Goal: Task Accomplishment & Management: Use online tool/utility

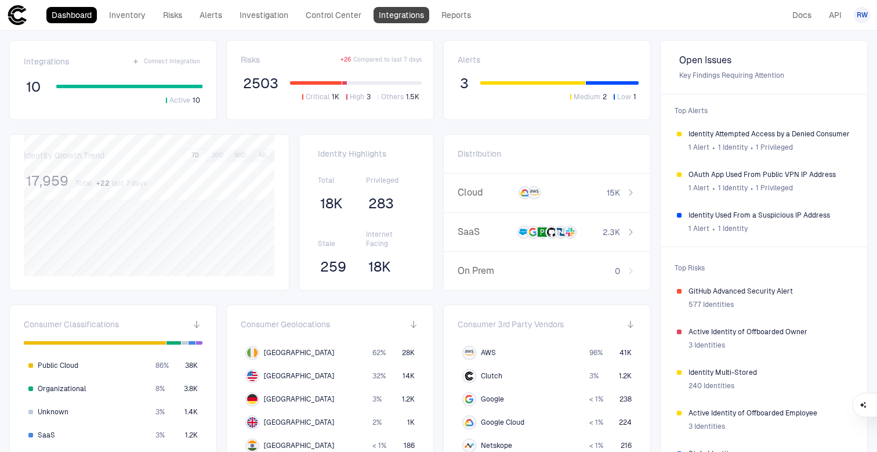
click at [406, 17] on link "Integrations" at bounding box center [401, 15] width 56 height 16
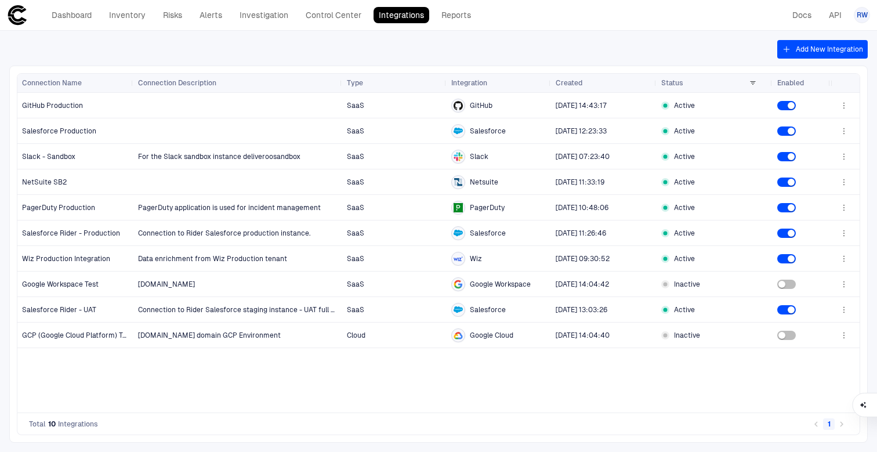
click at [827, 50] on button "Add New Integration" at bounding box center [822, 49] width 90 height 19
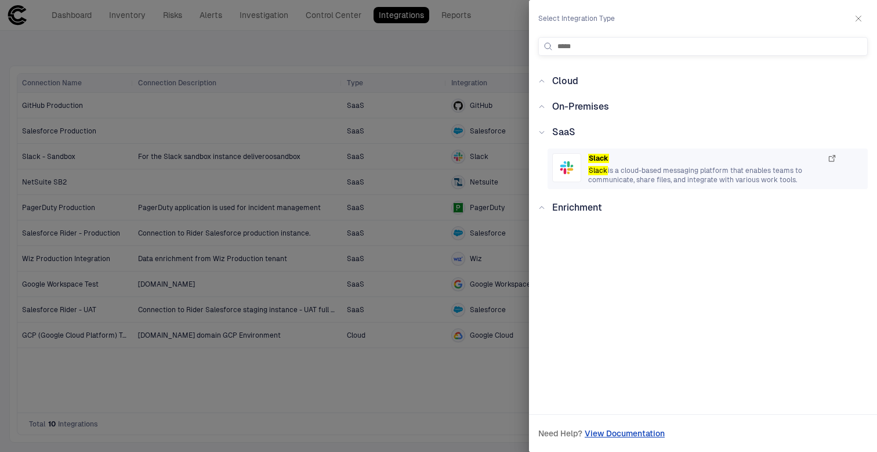
type input "*****"
click at [637, 159] on div "Slack" at bounding box center [712, 158] width 249 height 10
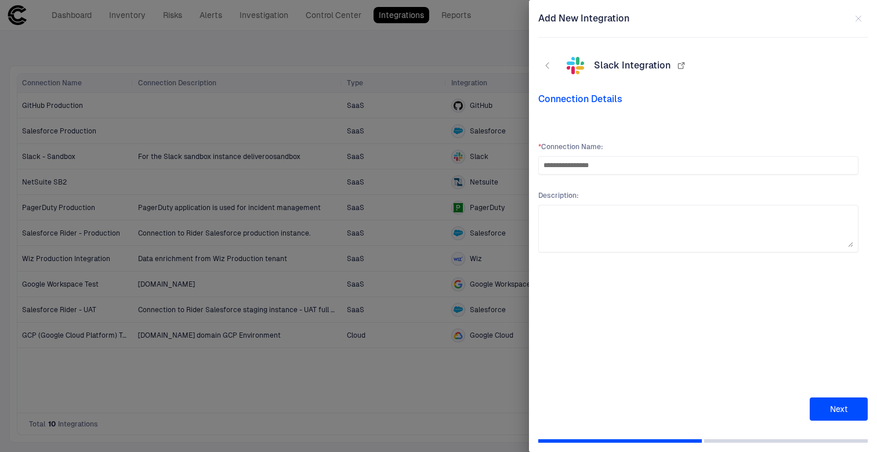
type input "**********"
click at [841, 410] on button "Next" at bounding box center [838, 408] width 58 height 23
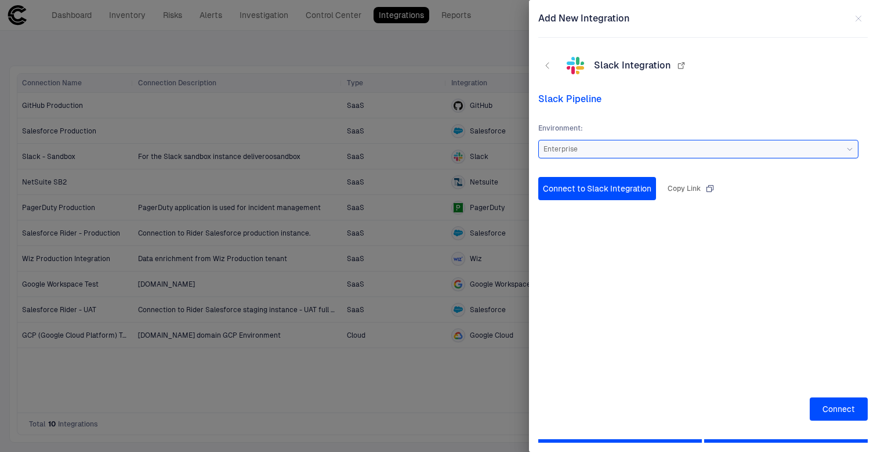
click at [665, 145] on div "Enterprise" at bounding box center [698, 148] width 310 height 9
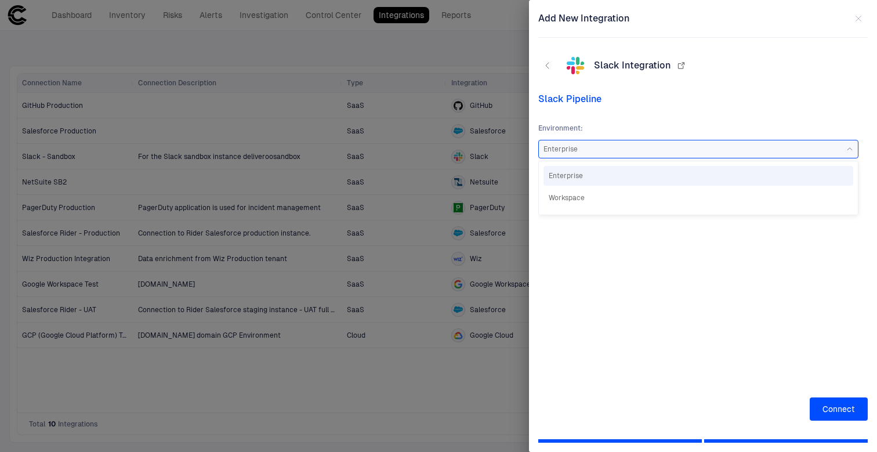
click at [680, 116] on div "Environment : Enterprise Enterprise Workspace Connect to Slack Integration Copy…" at bounding box center [697, 251] width 329 height 292
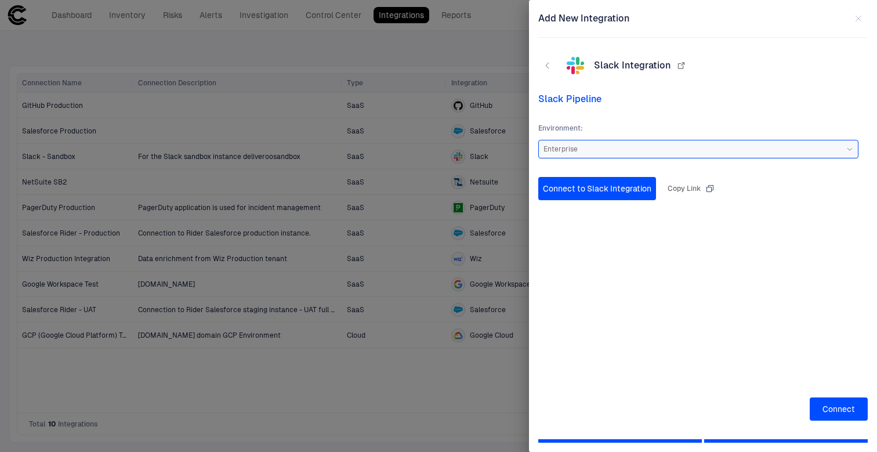
click at [635, 155] on div "Enterprise" at bounding box center [698, 149] width 310 height 13
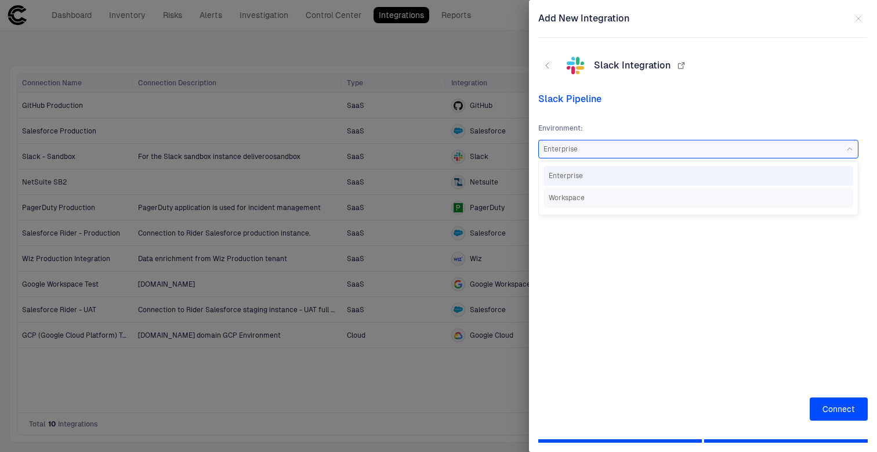
click at [733, 193] on span "Workspace" at bounding box center [697, 197] width 299 height 9
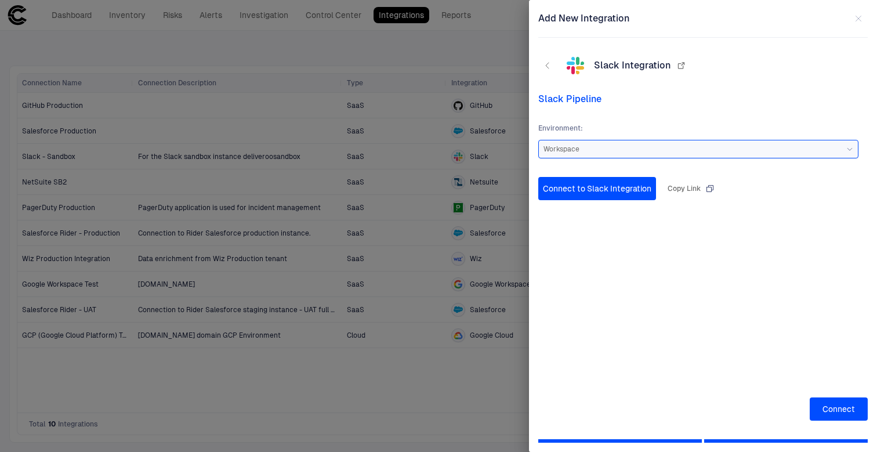
click at [619, 191] on button "Connect to Slack Integration" at bounding box center [597, 188] width 118 height 23
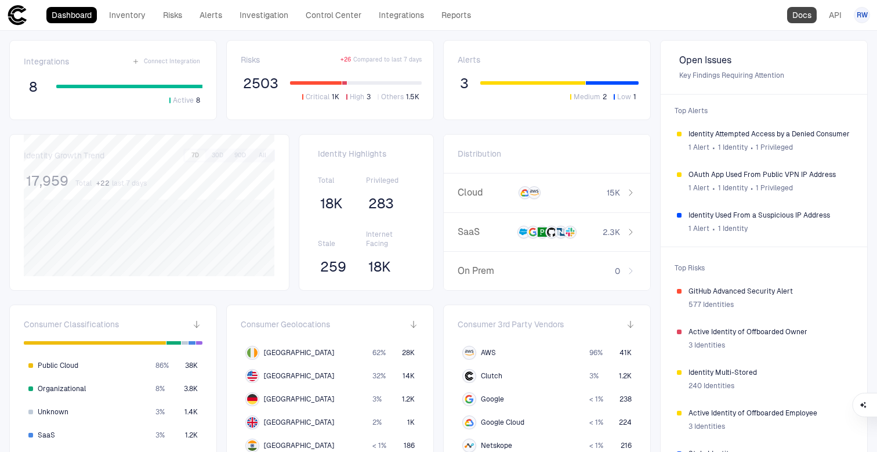
click at [793, 13] on link "Docs" at bounding box center [802, 15] width 30 height 16
click at [273, 14] on link "Investigation" at bounding box center [263, 15] width 59 height 16
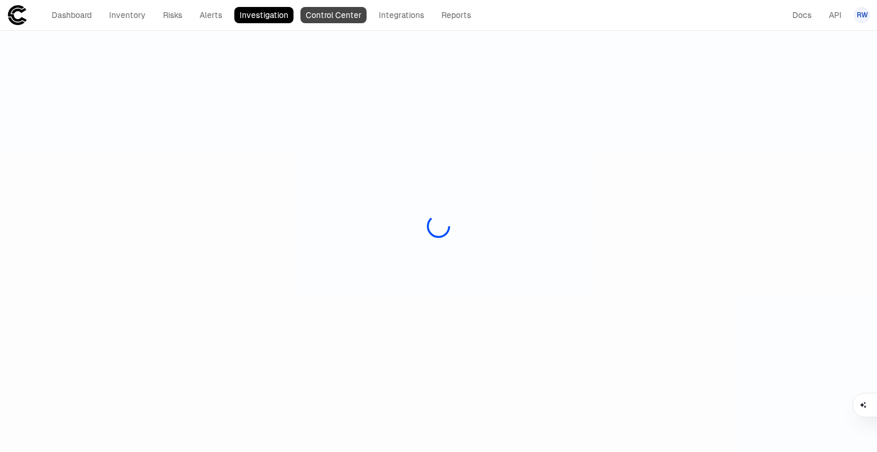
click at [359, 12] on link "Control Center" at bounding box center [333, 15] width 66 height 16
click at [401, 12] on link "Integrations" at bounding box center [401, 15] width 56 height 16
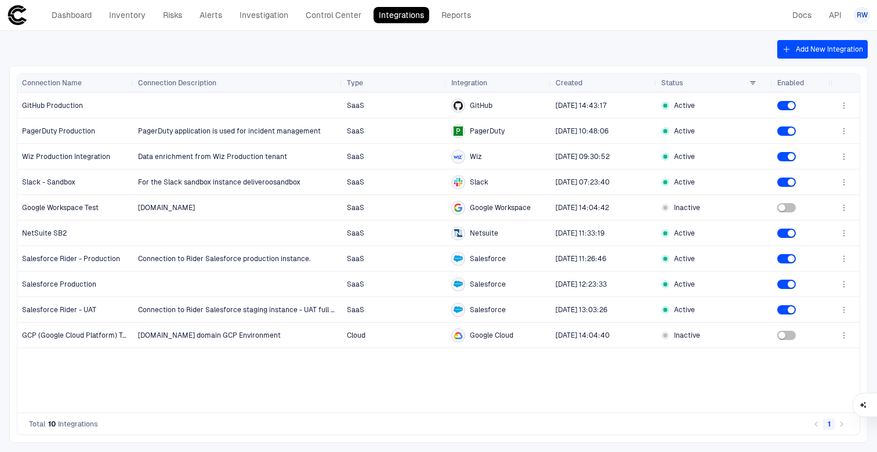
click at [788, 49] on icon "button" at bounding box center [785, 48] width 5 height 5
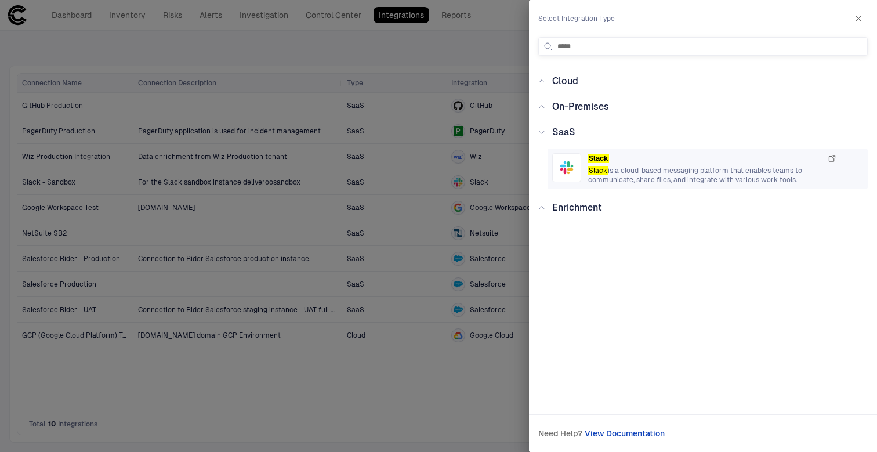
type input "*****"
click at [588, 172] on mark "Slack" at bounding box center [598, 170] width 20 height 9
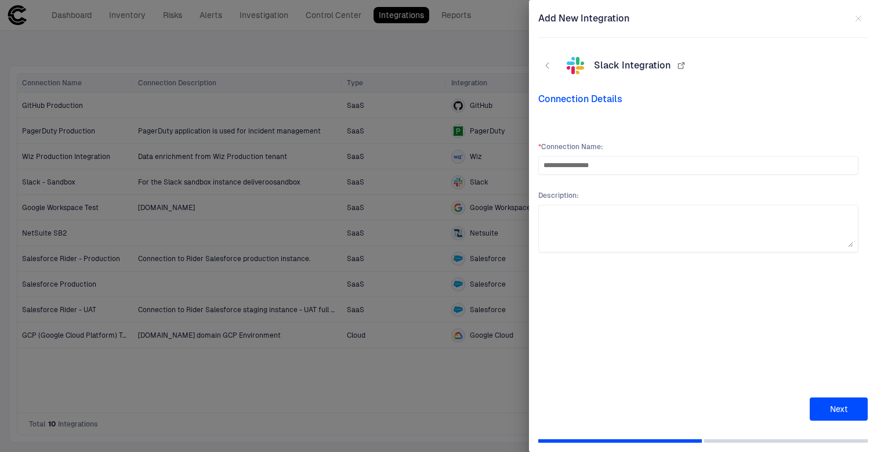
type input "**********"
click at [855, 428] on div "**********" at bounding box center [703, 226] width 348 height 452
click at [855, 410] on button "Next" at bounding box center [838, 408] width 58 height 23
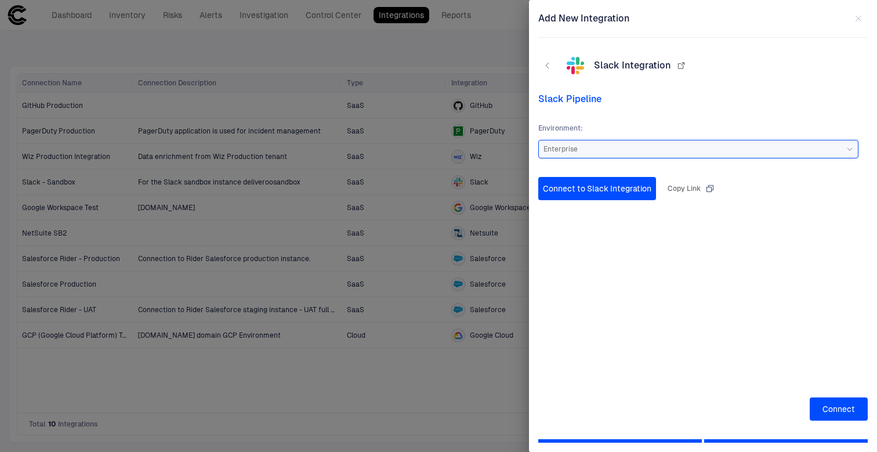
click at [593, 155] on div "Enterprise" at bounding box center [698, 149] width 320 height 19
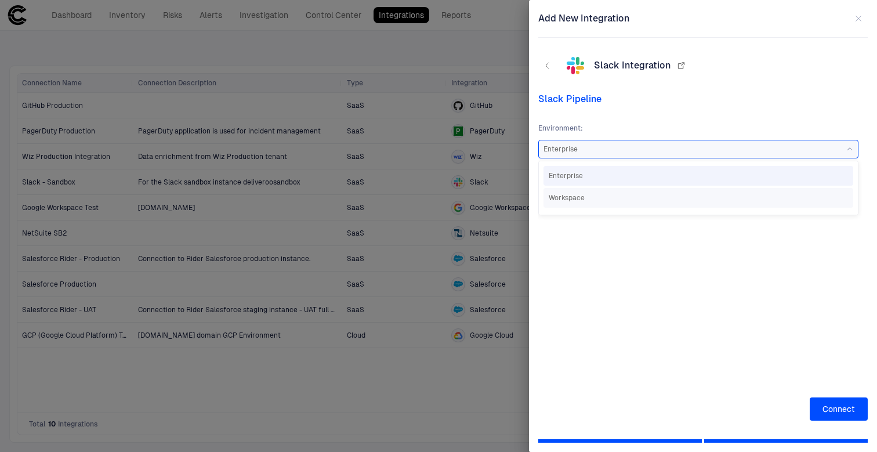
click at [585, 197] on span "Workspace" at bounding box center [697, 197] width 299 height 9
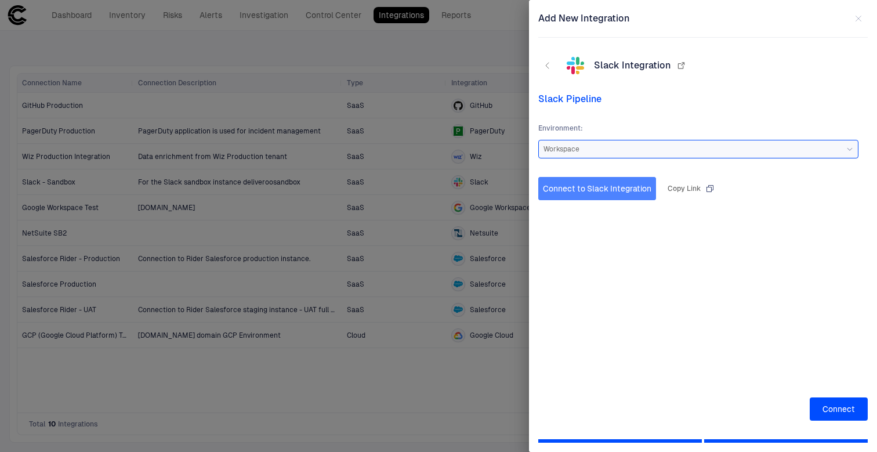
click at [573, 183] on button "Connect to Slack Integration" at bounding box center [597, 188] width 118 height 23
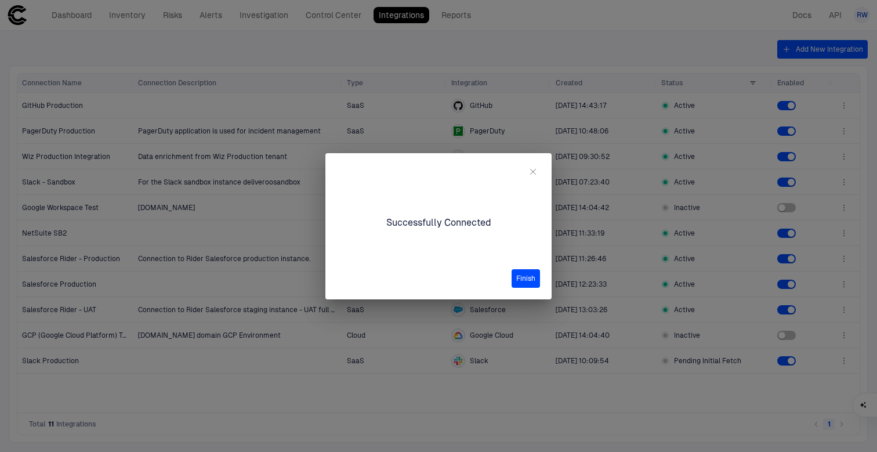
click at [526, 277] on button "Finish" at bounding box center [525, 278] width 28 height 19
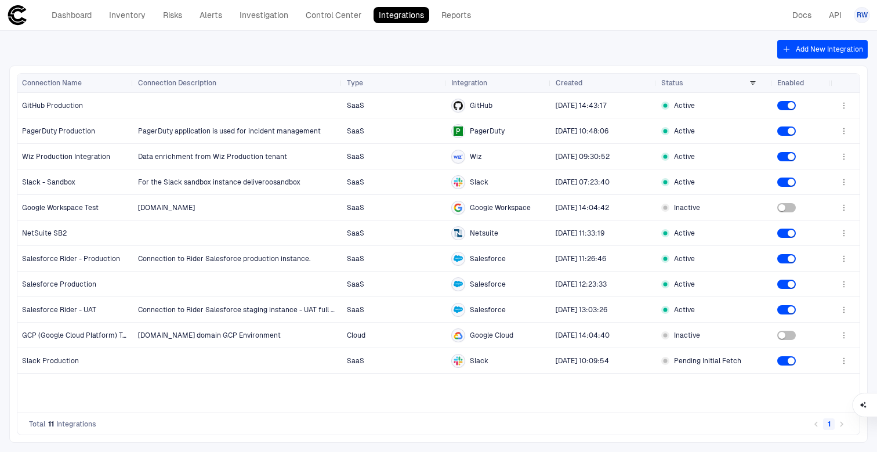
click at [828, 48] on button "Add New Integration" at bounding box center [822, 49] width 90 height 19
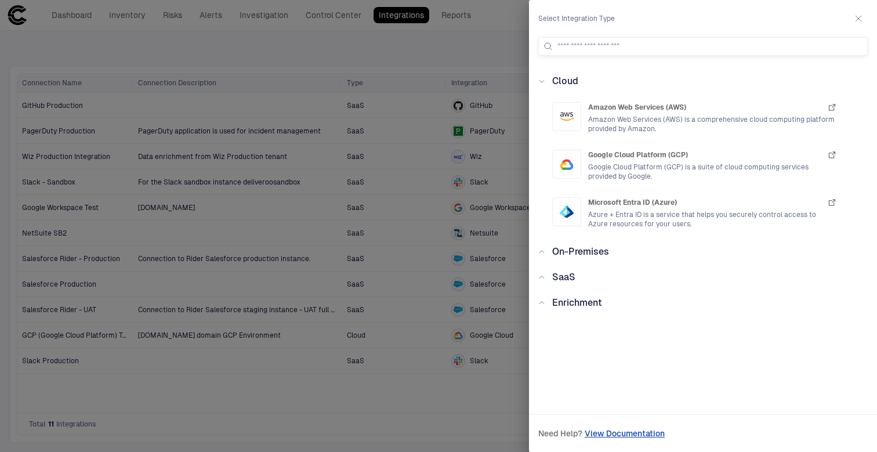
click at [336, 71] on div at bounding box center [438, 226] width 877 height 452
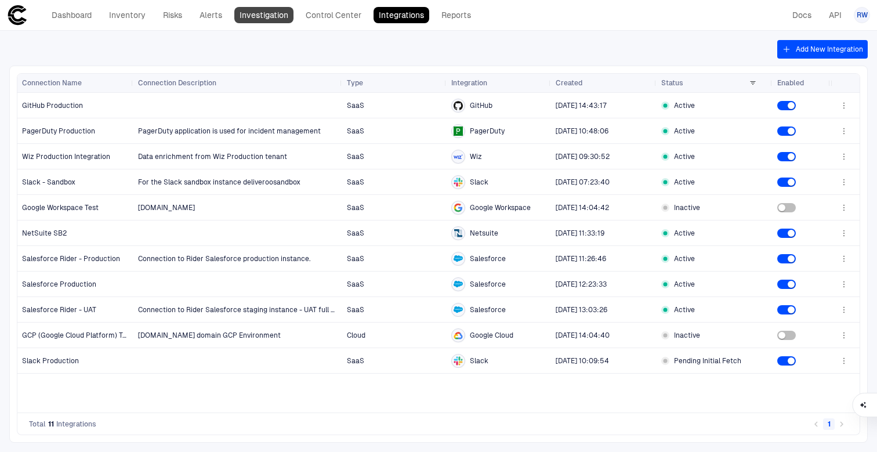
click at [268, 13] on link "Investigation" at bounding box center [263, 15] width 59 height 16
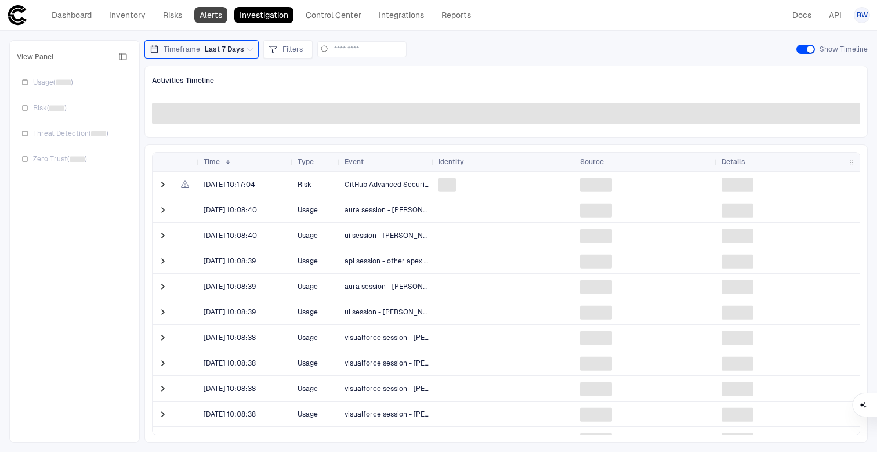
click at [208, 13] on link "Alerts" at bounding box center [210, 15] width 33 height 16
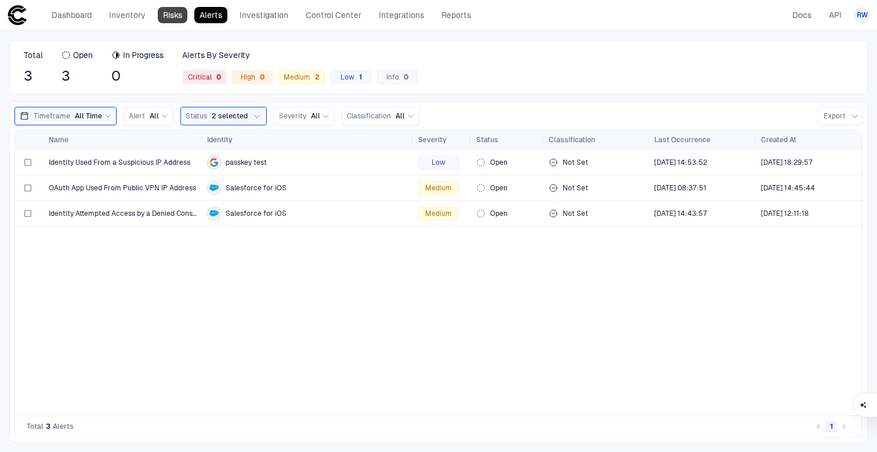
click at [173, 15] on link "Risks" at bounding box center [173, 15] width 30 height 16
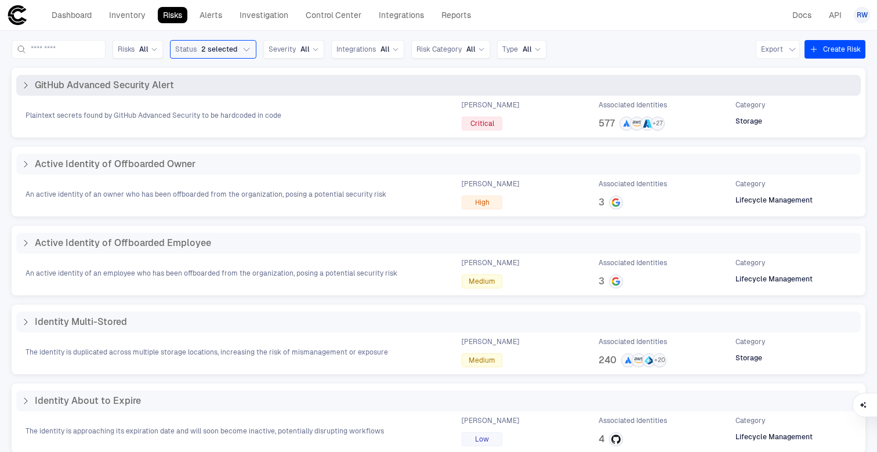
click at [284, 99] on div "GitHub Advanced Security Alert Plaintext secrets found by GitHub Advanced Secur…" at bounding box center [438, 103] width 844 height 56
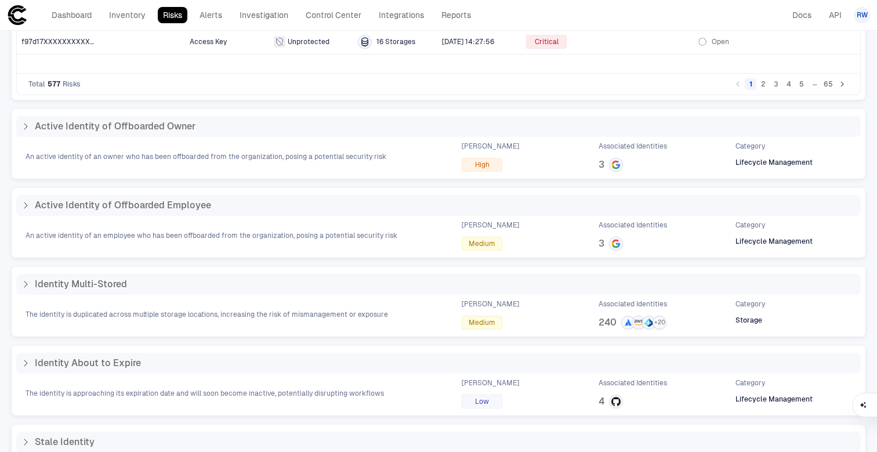
scroll to position [337, 0]
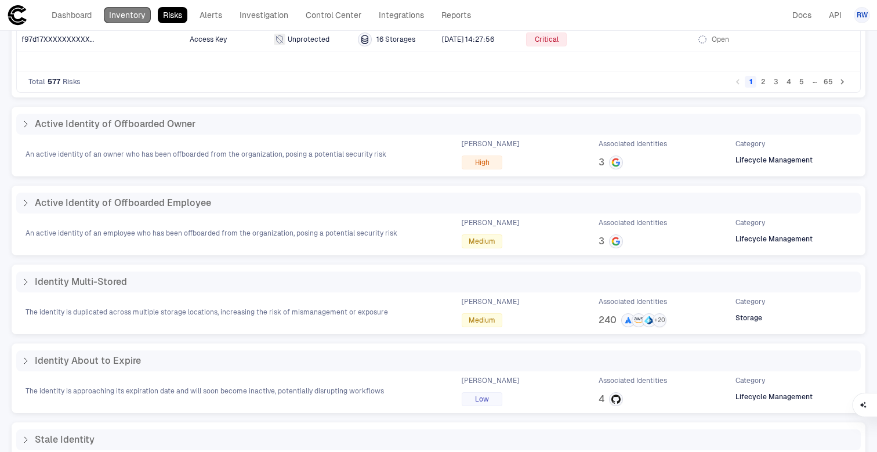
click at [135, 17] on link "Inventory" at bounding box center [127, 15] width 47 height 16
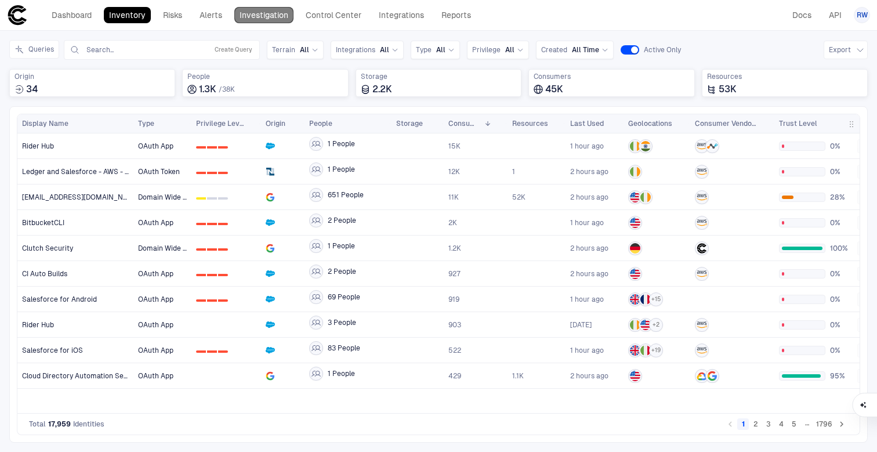
click at [271, 12] on link "Investigation" at bounding box center [263, 15] width 59 height 16
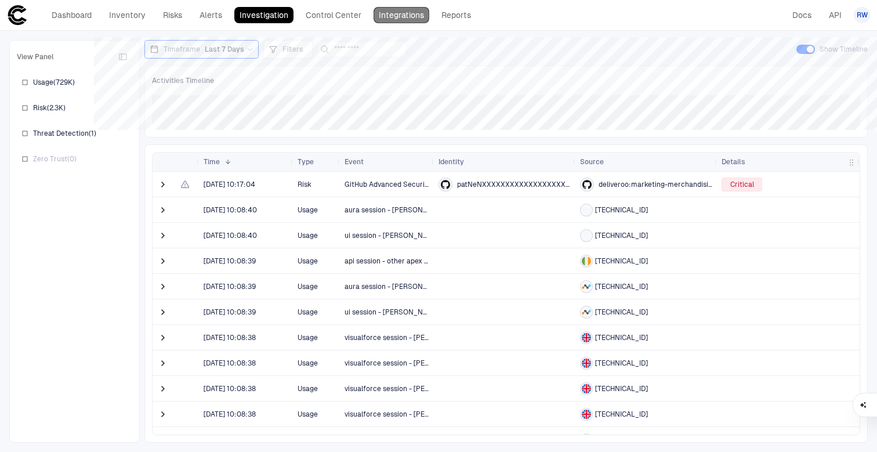
click at [400, 14] on link "Integrations" at bounding box center [401, 15] width 56 height 16
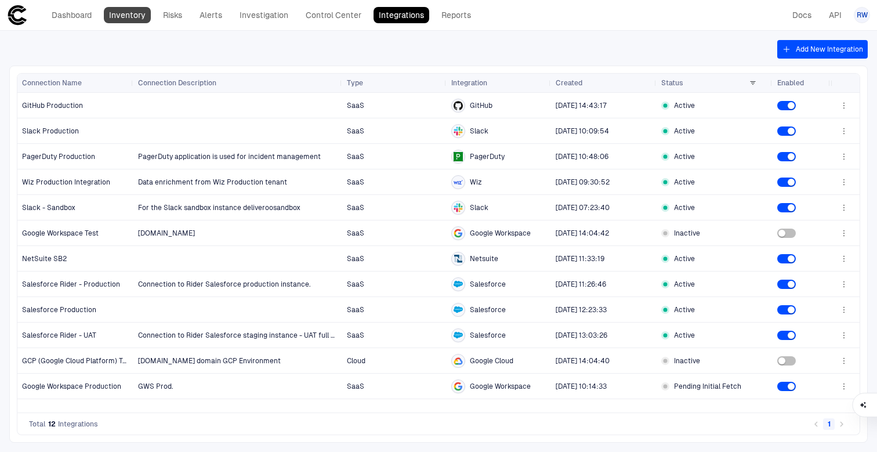
click at [121, 10] on link "Inventory" at bounding box center [127, 15] width 47 height 16
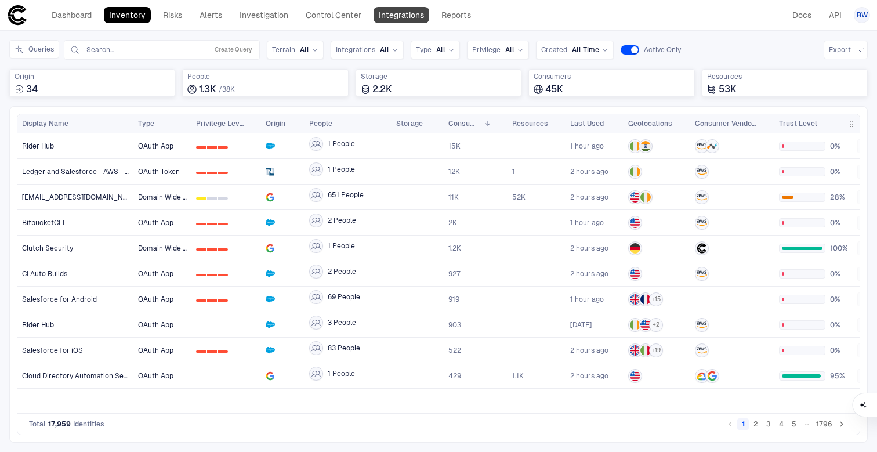
click at [394, 10] on link "Integrations" at bounding box center [401, 15] width 56 height 16
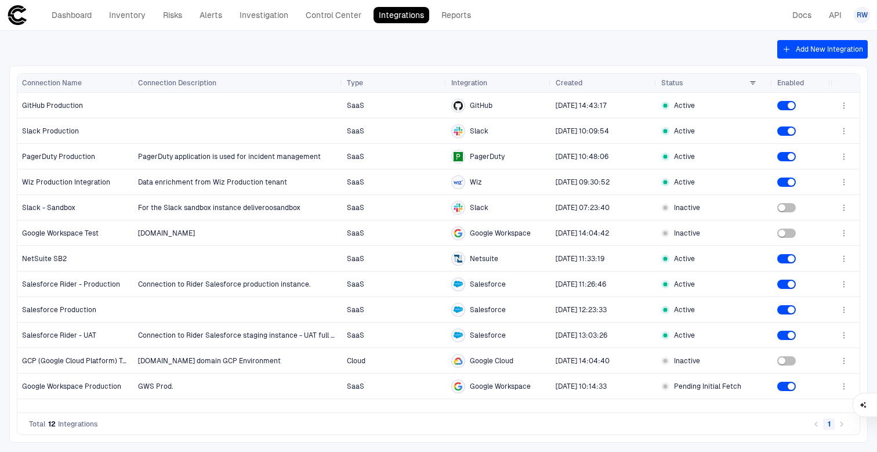
click at [62, 24] on div "Dashboard Inventory Risks Alerts Investigation Control Center Integrations Repo…" at bounding box center [241, 15] width 469 height 21
click at [75, 14] on link "Dashboard" at bounding box center [71, 15] width 50 height 16
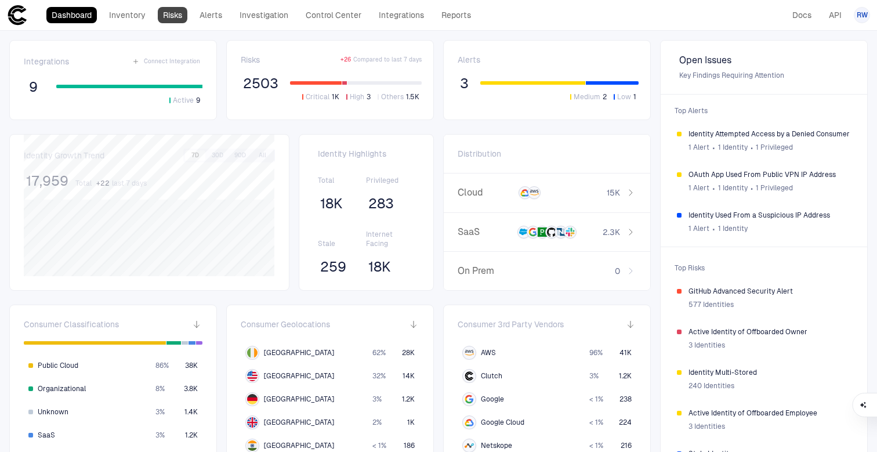
click at [169, 17] on link "Risks" at bounding box center [173, 15] width 30 height 16
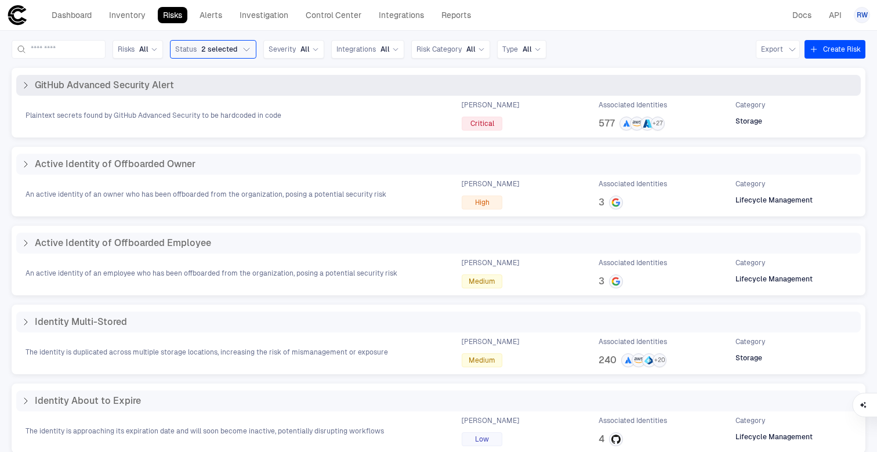
click at [341, 118] on div "Plaintext secrets found by GitHub Advanced Security to be hardcoded in code Max…" at bounding box center [438, 115] width 844 height 30
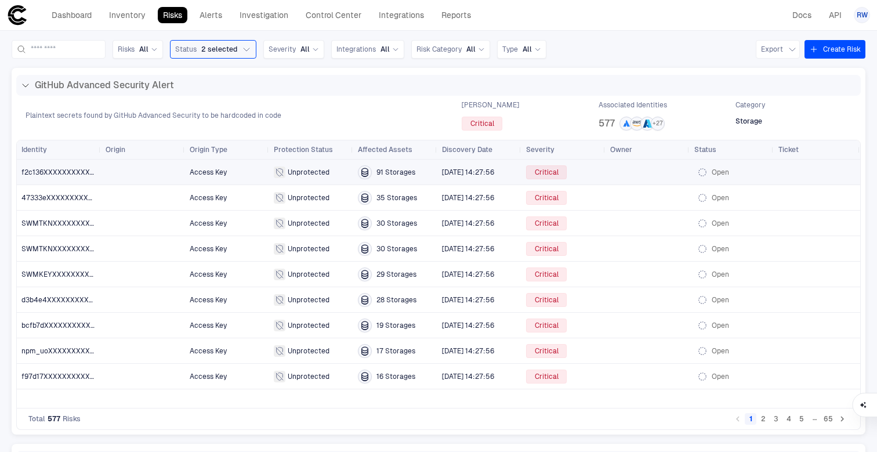
click at [77, 170] on span "f2c136XXXXXXXXXXXXXXXXXXXXXXXXXX" at bounding box center [92, 172] width 143 height 8
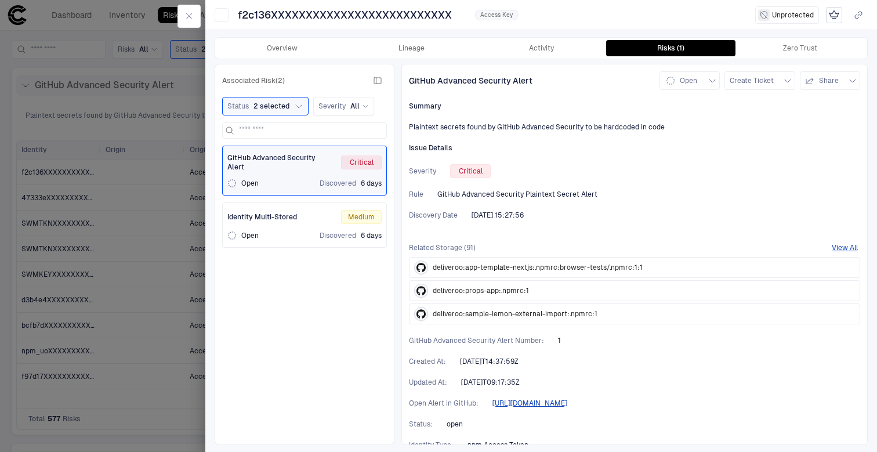
click at [569, 255] on div "Related Storage (91) View All deliveroo:app-template-nextjs:.npmrc:browser-test…" at bounding box center [634, 283] width 451 height 81
click at [844, 249] on button "View All" at bounding box center [844, 247] width 26 height 9
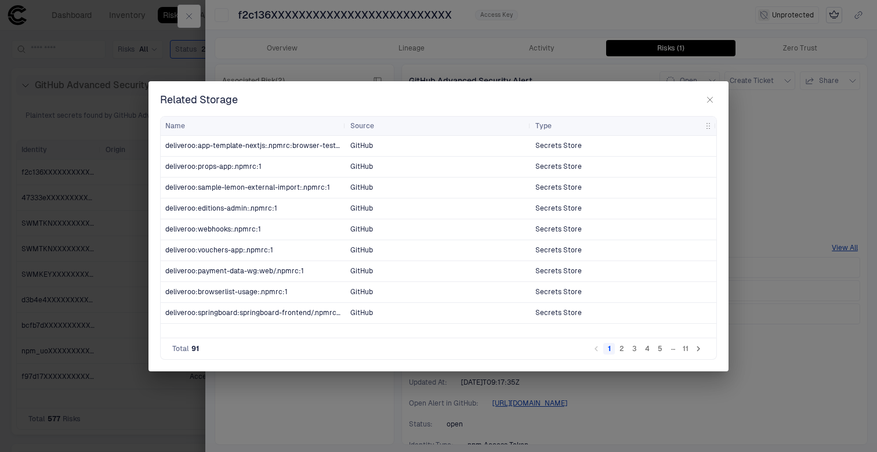
click at [710, 101] on icon "button" at bounding box center [709, 99] width 9 height 9
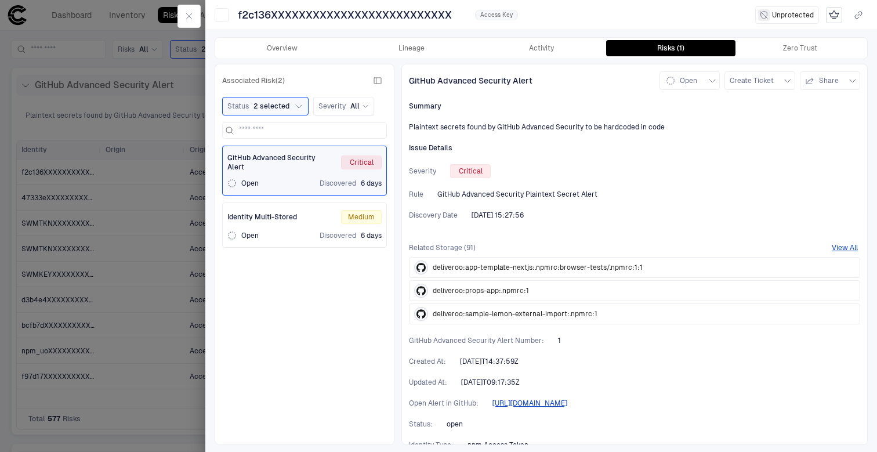
click at [290, 226] on div "Identity Multi-Stored Medium Open Discovered 6 days" at bounding box center [304, 225] width 154 height 30
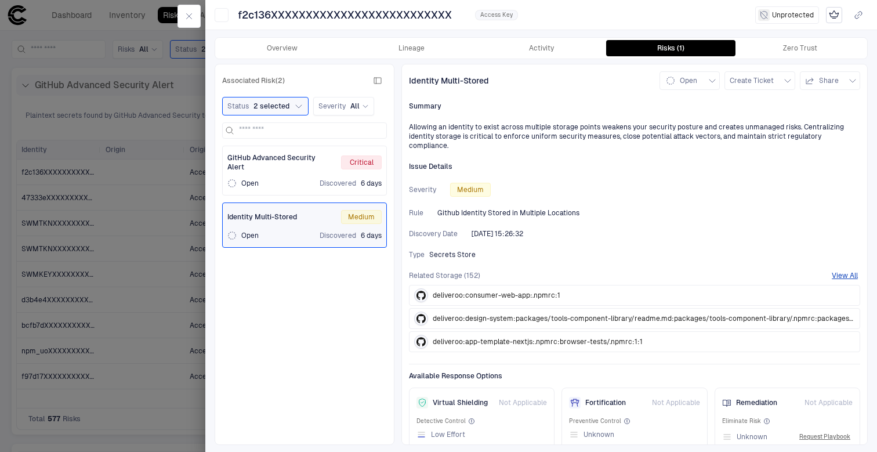
click at [505, 290] on span "deliveroo:consumer-web-app:.npmrc:1" at bounding box center [497, 294] width 128 height 9
click at [824, 271] on div "Related Storage (152) View All" at bounding box center [634, 275] width 451 height 9
click at [838, 271] on button "View All" at bounding box center [844, 275] width 26 height 9
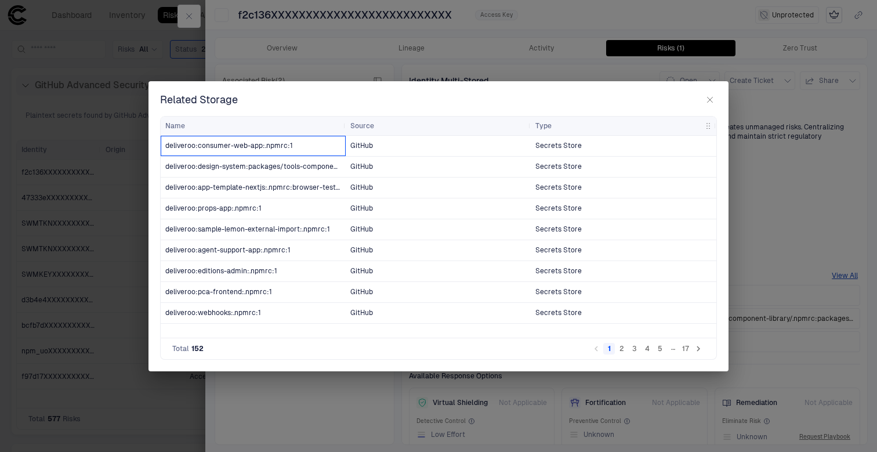
click at [235, 144] on span "deliveroo:consumer-web-app:.npmrc:1" at bounding box center [229, 145] width 128 height 9
click at [711, 100] on icon "button" at bounding box center [709, 99] width 9 height 9
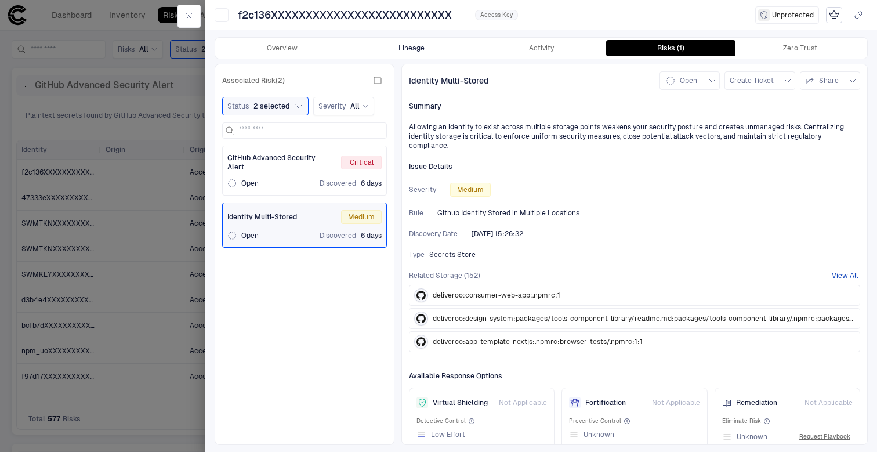
click at [424, 43] on button "Lineage" at bounding box center [411, 48] width 129 height 16
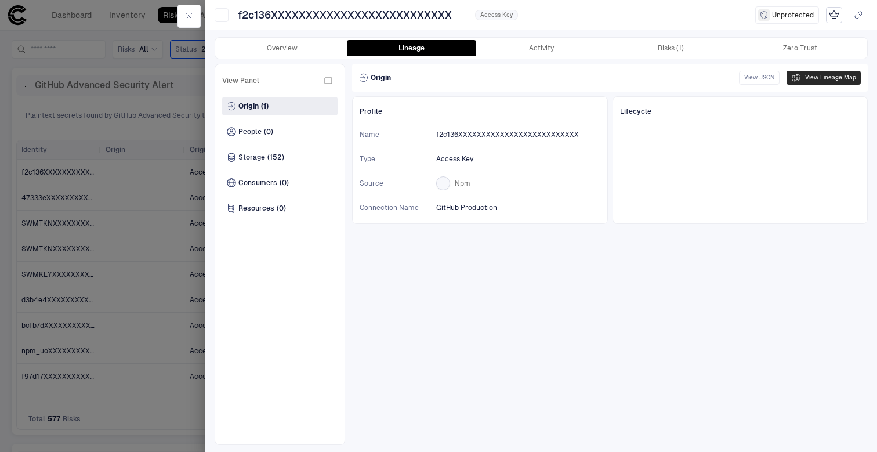
click at [819, 77] on button "View Lineage Map" at bounding box center [823, 78] width 74 height 14
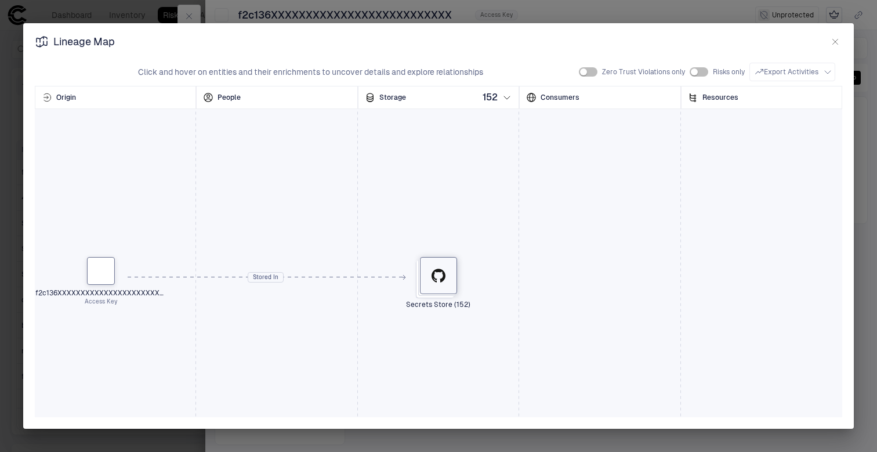
click at [437, 286] on div at bounding box center [438, 275] width 37 height 37
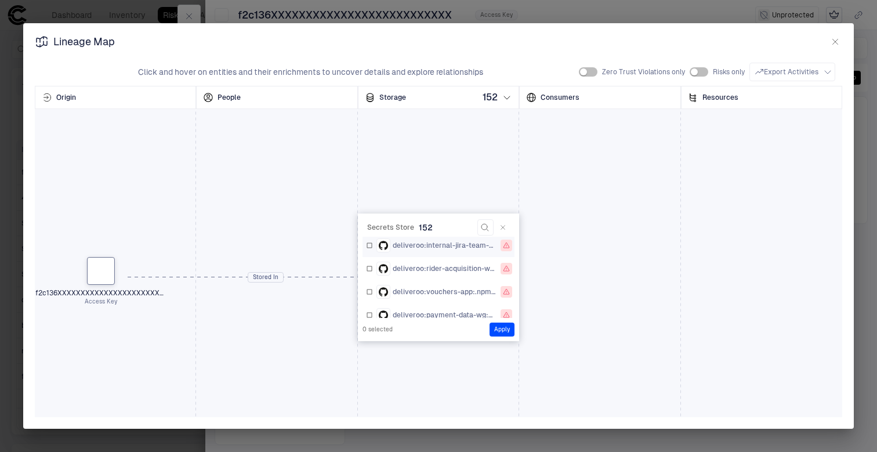
scroll to position [263, 0]
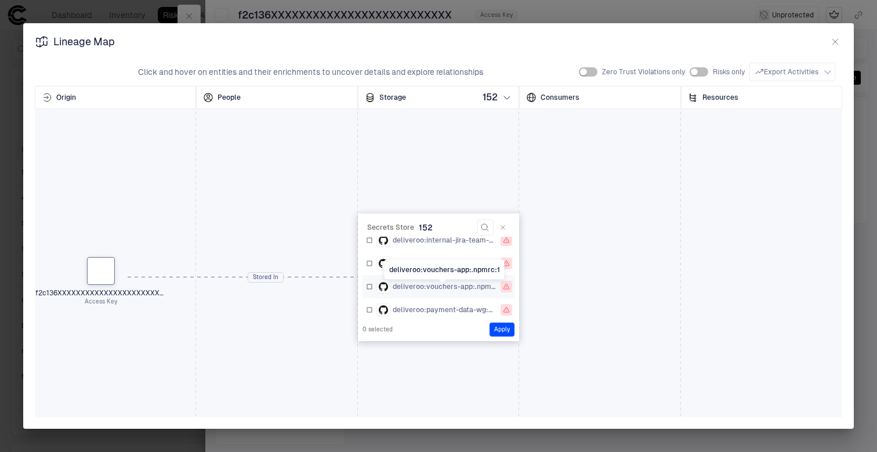
drag, startPoint x: 394, startPoint y: 286, endPoint x: 422, endPoint y: 285, distance: 27.8
click at [422, 285] on span "deliveroo:vouchers-app:.npmrc:1" at bounding box center [444, 286] width 103 height 9
click at [833, 38] on icon "button" at bounding box center [834, 41] width 9 height 9
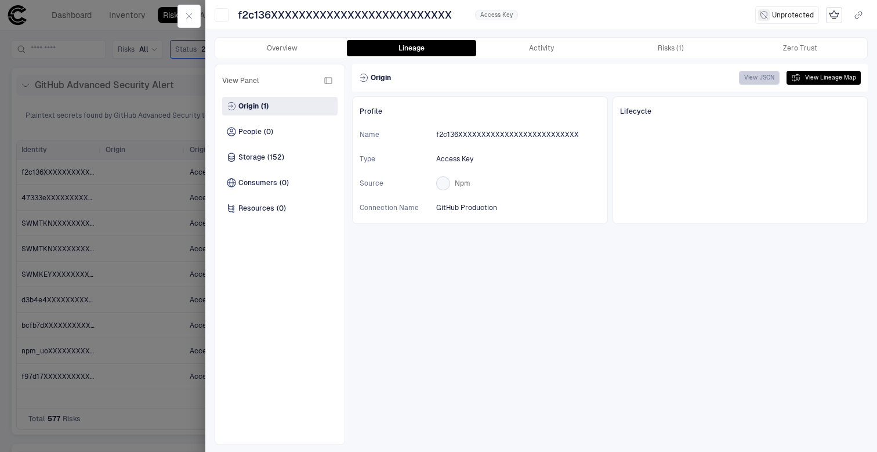
click at [761, 78] on button "View JSON" at bounding box center [759, 78] width 41 height 14
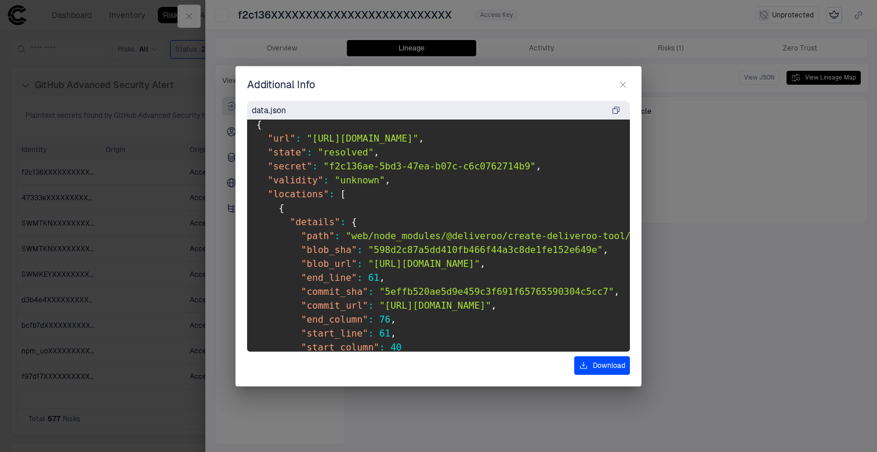
scroll to position [0, 0]
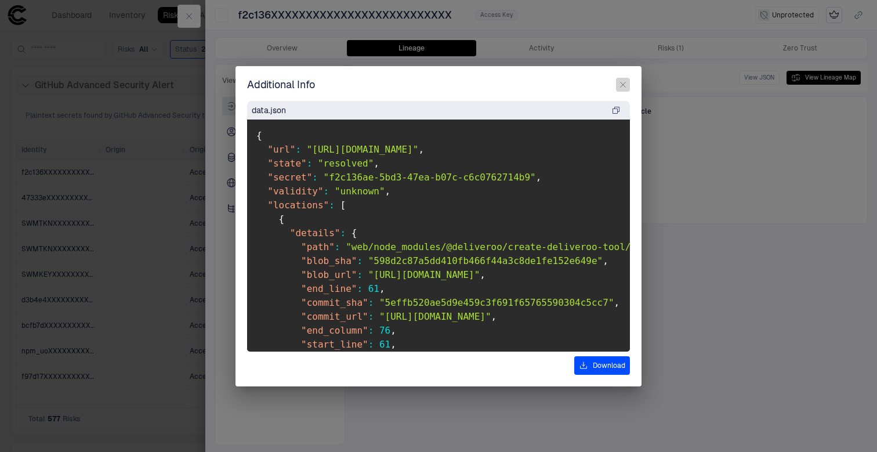
click at [622, 85] on icon "button" at bounding box center [622, 84] width 5 height 5
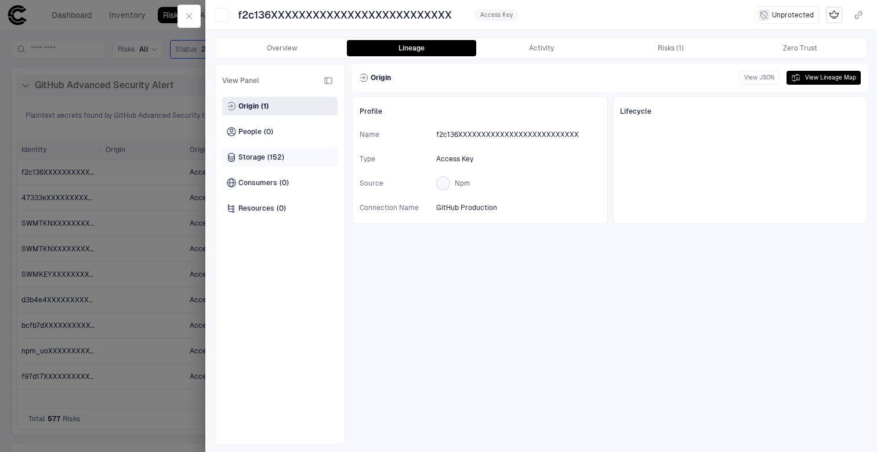
click at [275, 157] on span "(152)" at bounding box center [275, 156] width 17 height 9
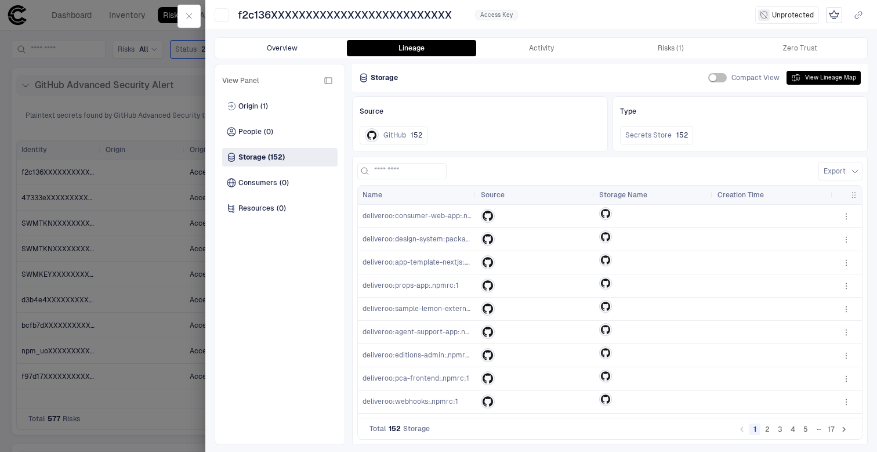
click at [301, 50] on button "Overview" at bounding box center [281, 48] width 129 height 16
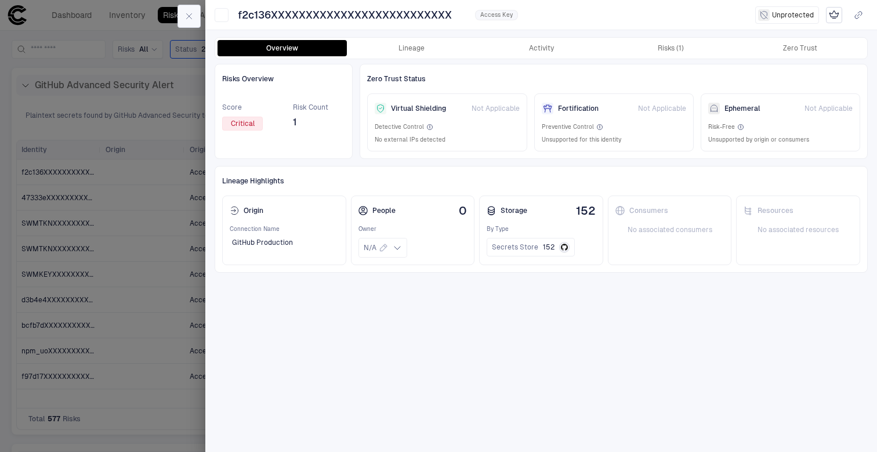
click at [190, 16] on icon "button" at bounding box center [189, 16] width 5 height 5
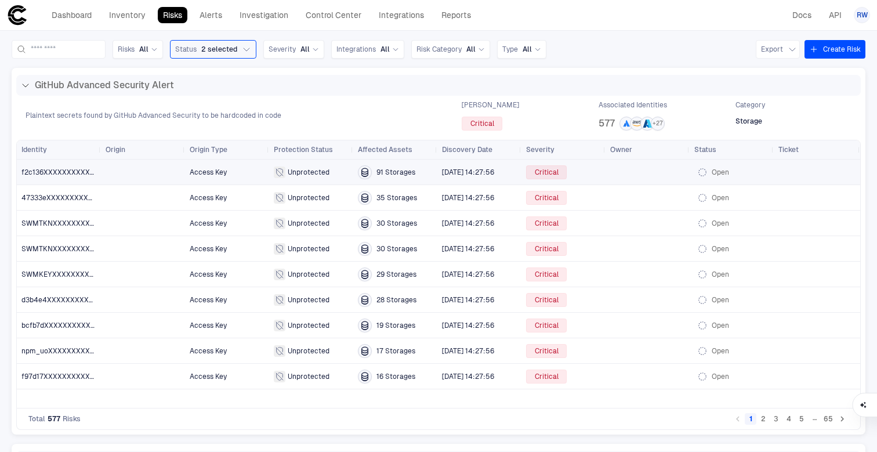
click at [49, 176] on span "f2c136XXXXXXXXXXXXXXXXXXXXXXXXXX" at bounding box center [58, 172] width 75 height 23
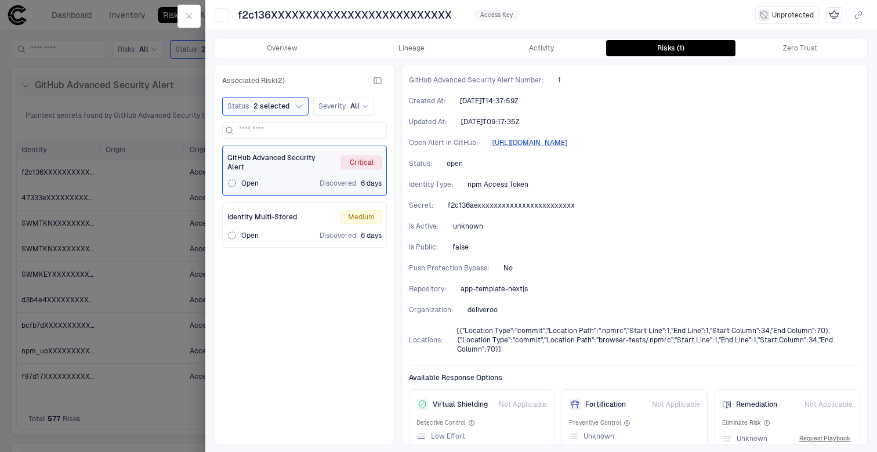
scroll to position [266, 0]
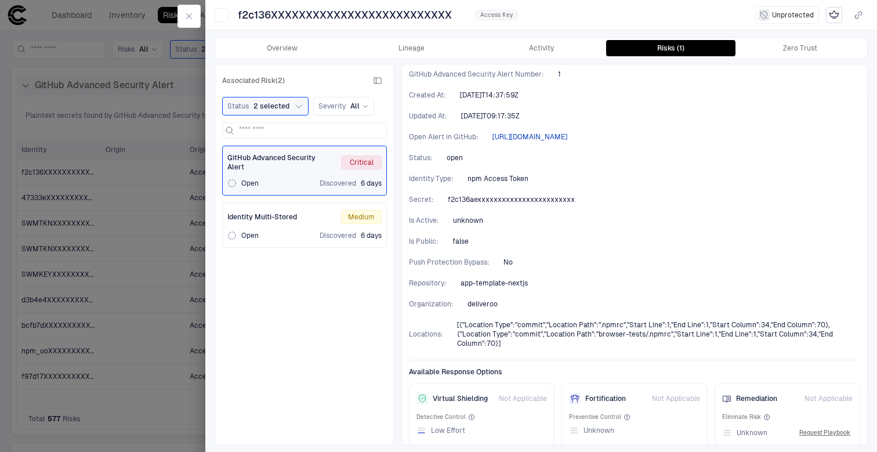
click at [567, 135] on span "https://github.com/deliveroo/app-template-nextjs/security/secret-scanning/1" at bounding box center [529, 136] width 75 height 9
click at [180, 16] on button "button" at bounding box center [188, 16] width 23 height 23
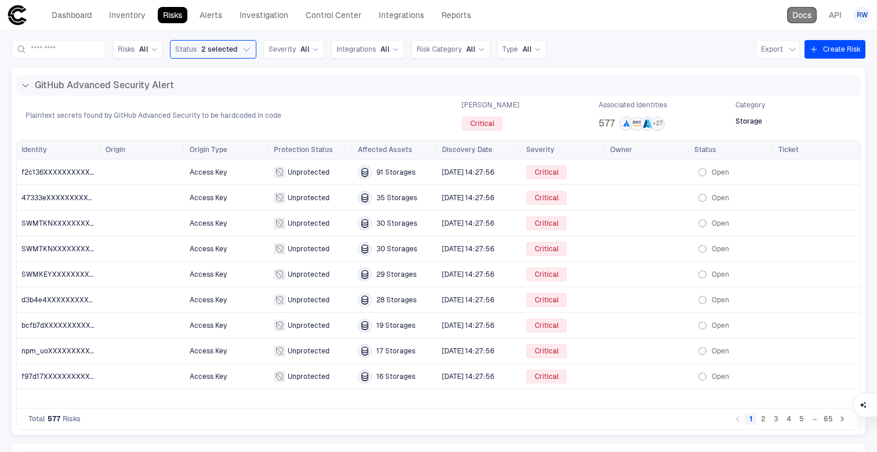
click at [801, 17] on link "Docs" at bounding box center [802, 15] width 30 height 16
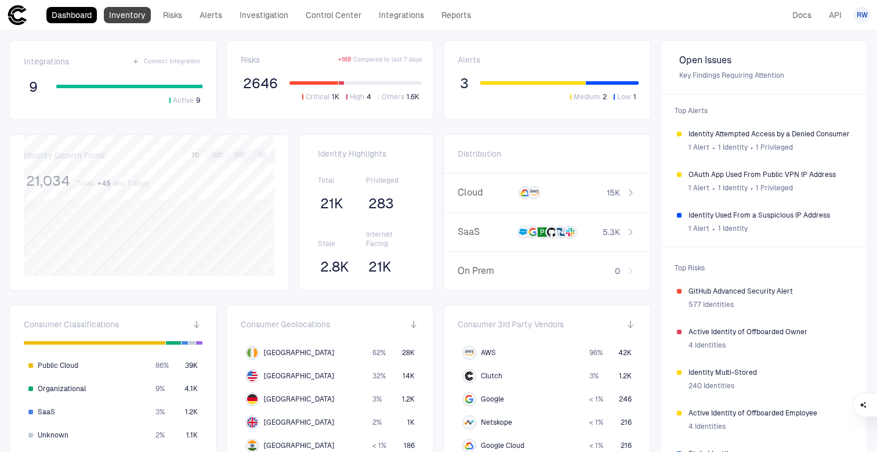
click at [130, 17] on link "Inventory" at bounding box center [127, 15] width 47 height 16
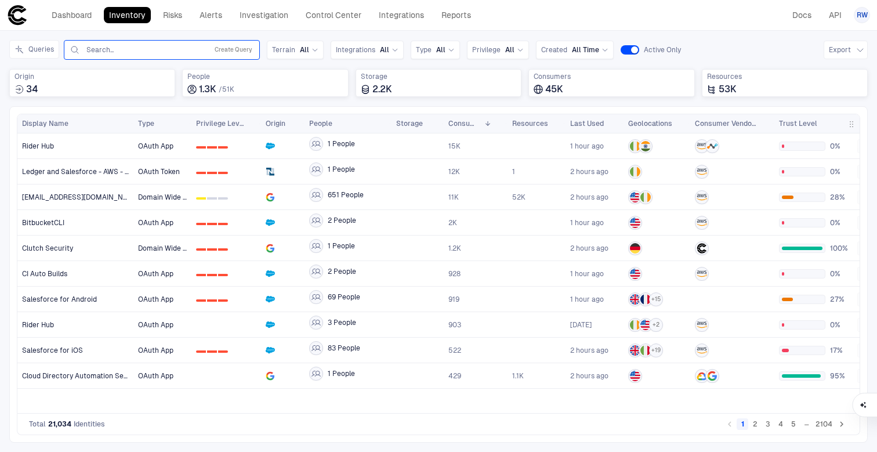
click at [132, 53] on input "text" at bounding box center [144, 49] width 118 height 9
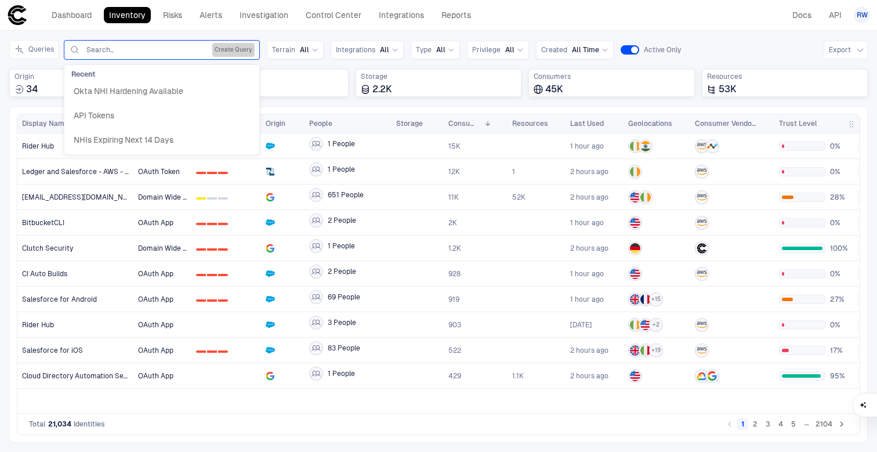
click at [232, 46] on button "Create Query" at bounding box center [233, 50] width 42 height 14
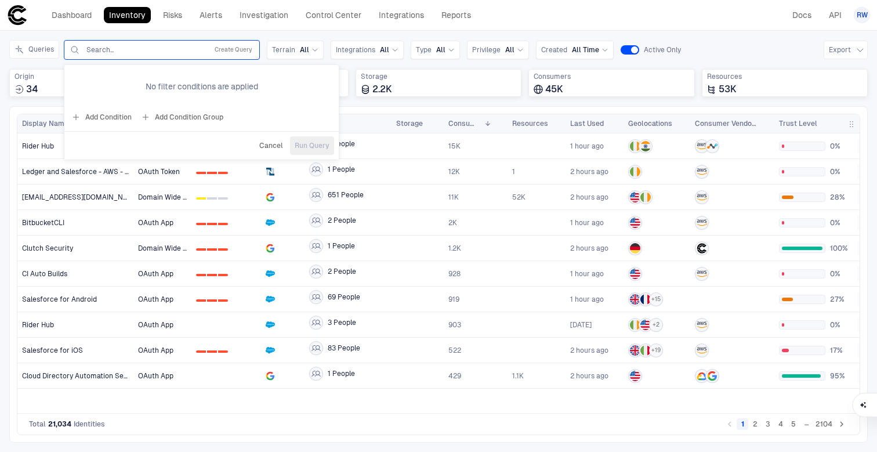
click at [114, 117] on button "Add Condition" at bounding box center [101, 117] width 65 height 19
click at [146, 83] on span "Origin: Name" at bounding box center [132, 83] width 43 height 9
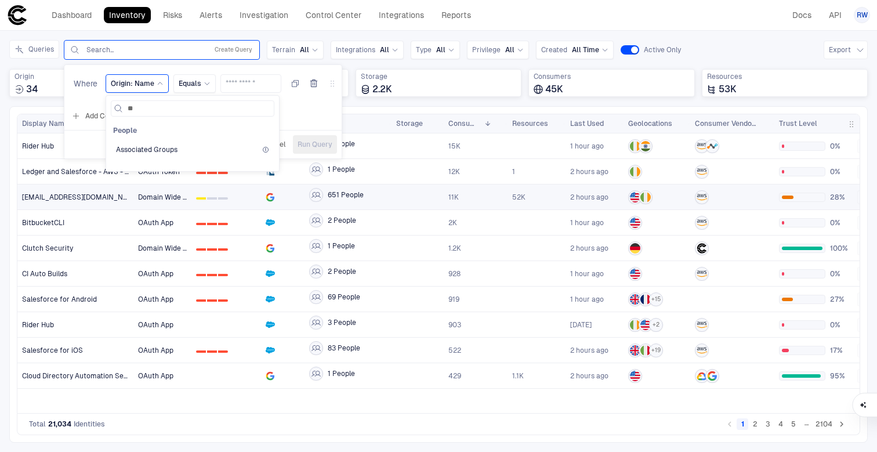
type input "*"
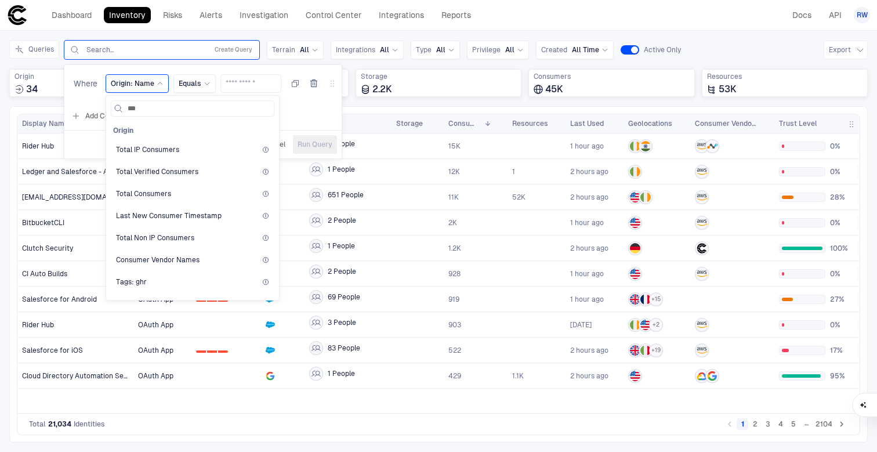
type input "****"
click at [164, 151] on span "Connection Name" at bounding box center [145, 149] width 59 height 9
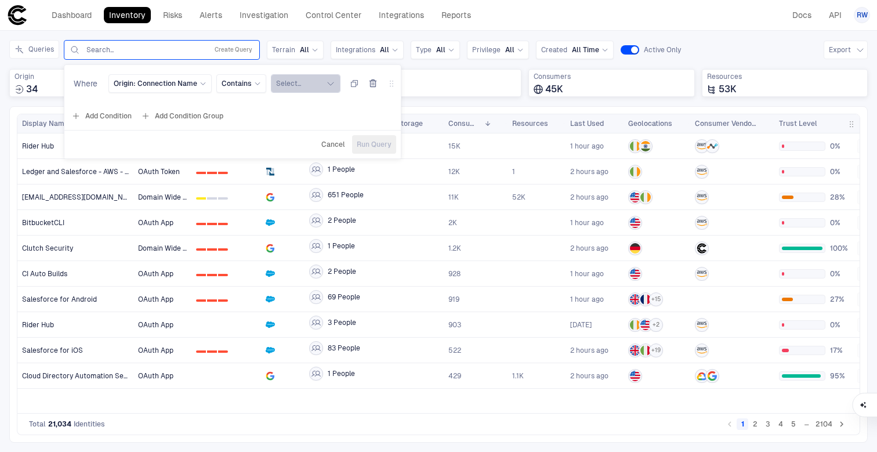
click at [299, 82] on button "Select..." at bounding box center [306, 83] width 70 height 19
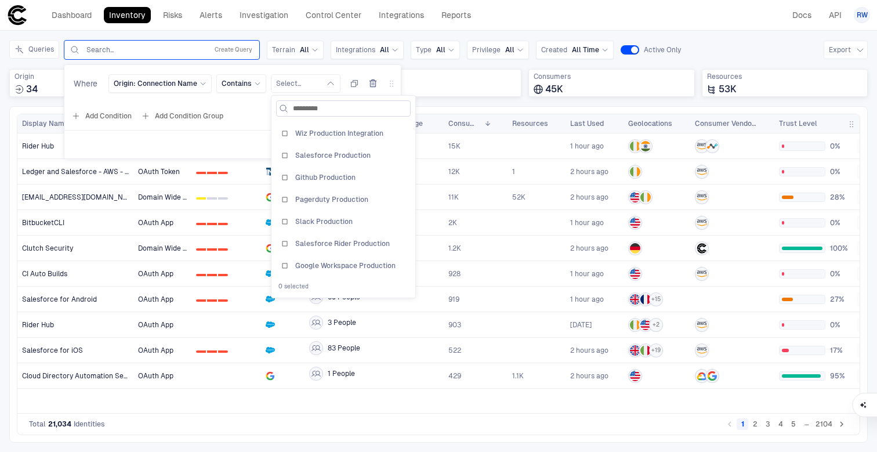
type input "**********"
click at [314, 112] on input at bounding box center [350, 108] width 115 height 15
type input "*"
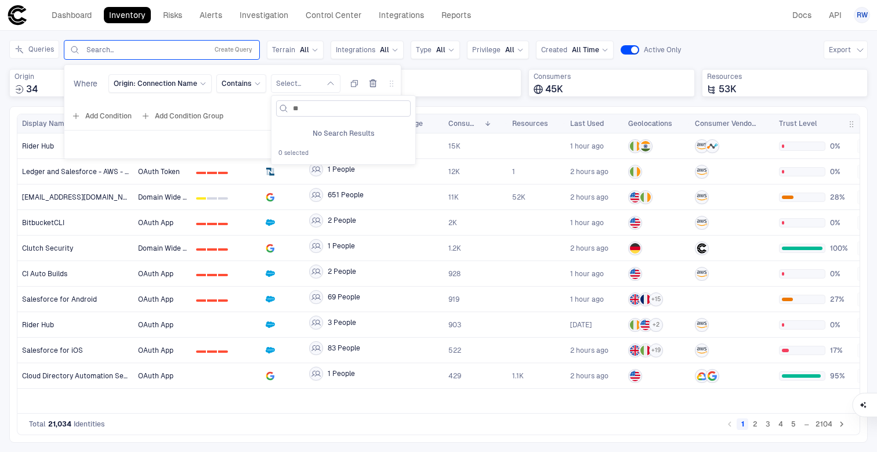
type input "*"
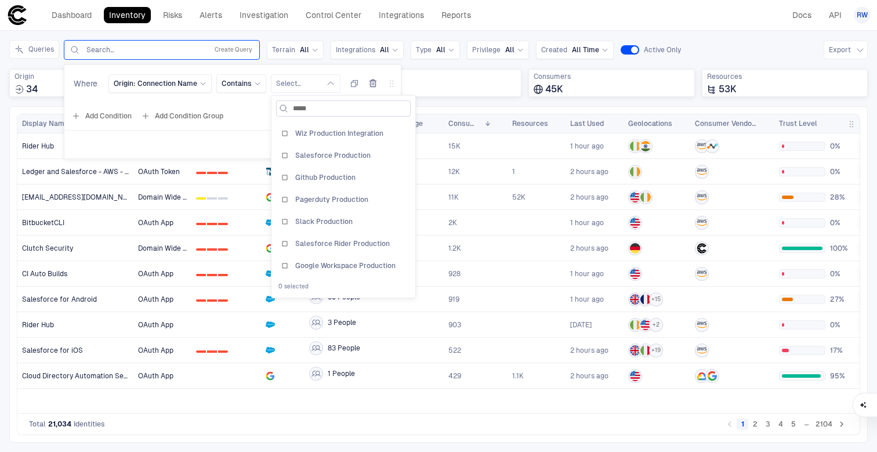
type input "******"
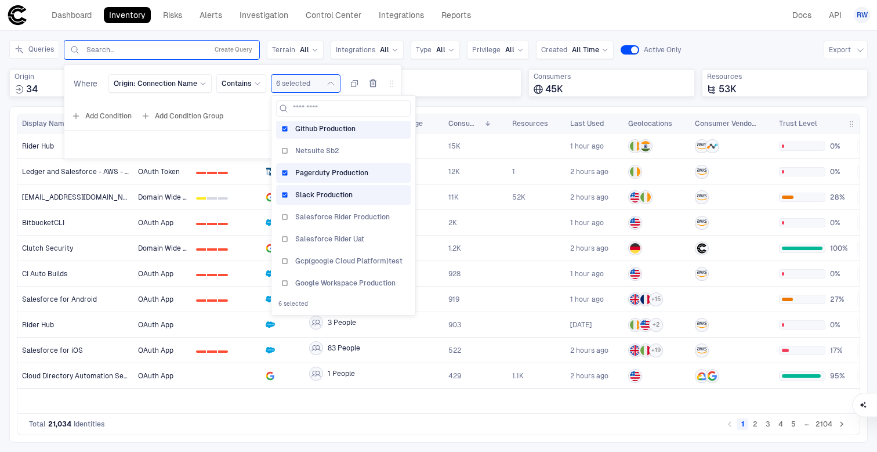
scroll to position [102, 0]
click at [224, 143] on div "Cancel Run Query" at bounding box center [232, 144] width 336 height 19
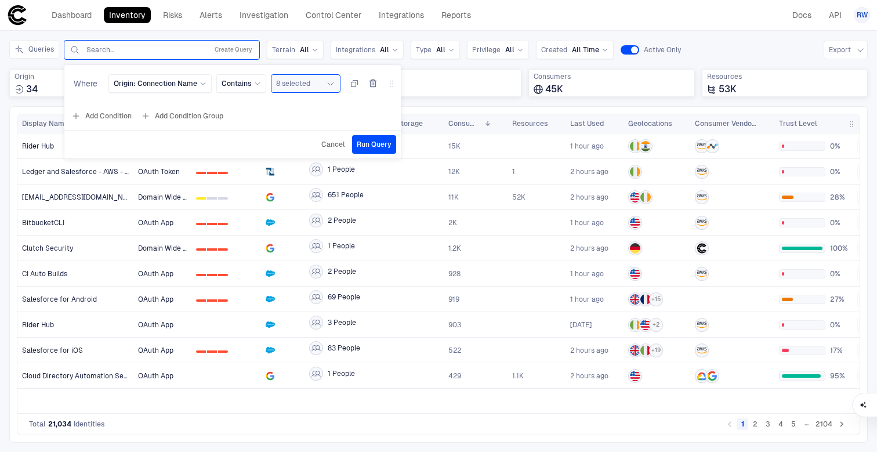
click at [370, 146] on span "Run Query" at bounding box center [374, 144] width 35 height 9
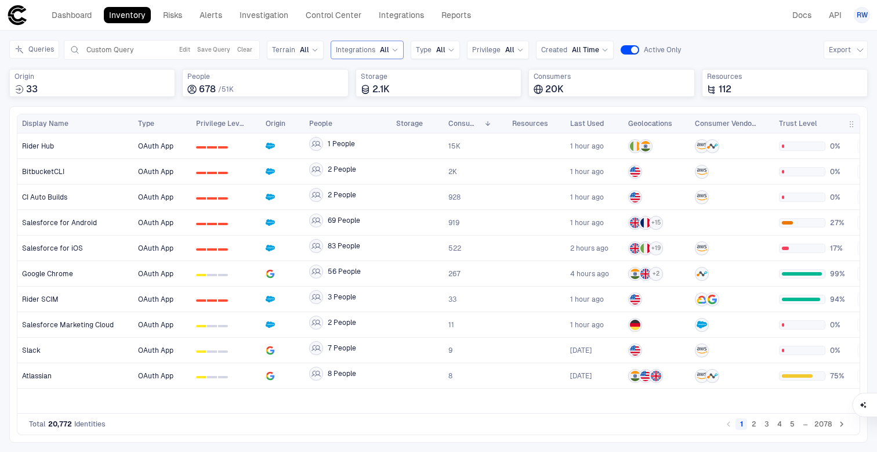
click at [375, 49] on div "Integrations All" at bounding box center [367, 49] width 63 height 9
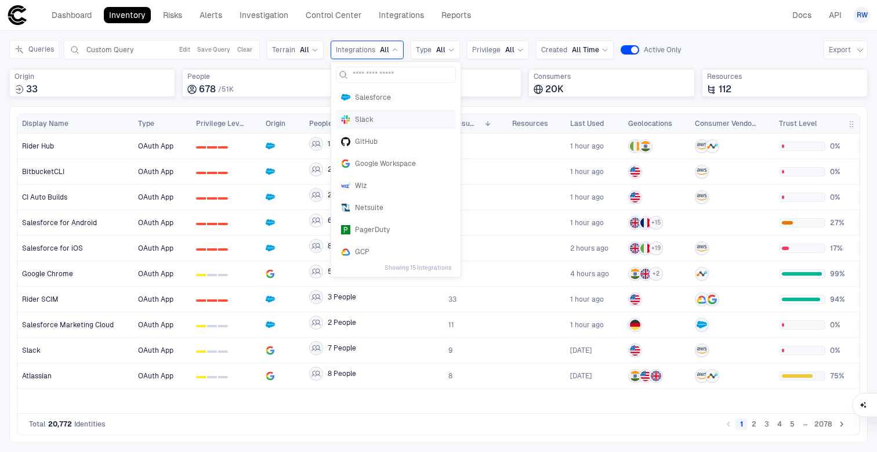
click at [385, 121] on span "Slack" at bounding box center [403, 119] width 96 height 9
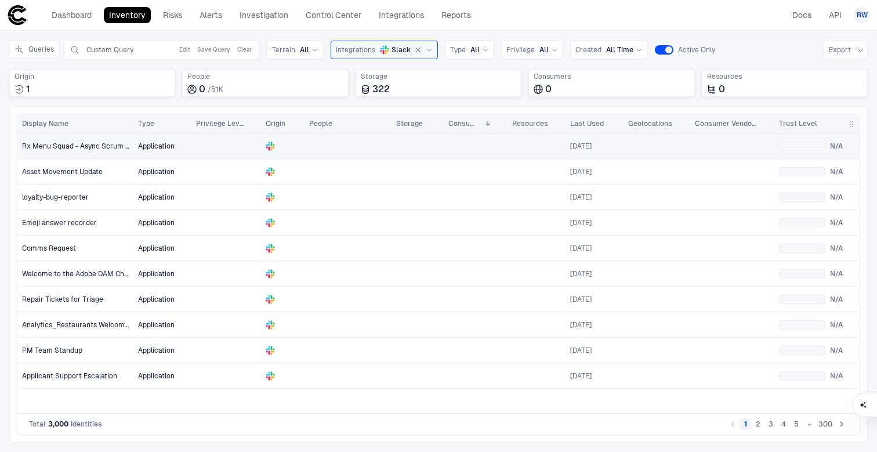
click at [219, 141] on div at bounding box center [226, 146] width 60 height 24
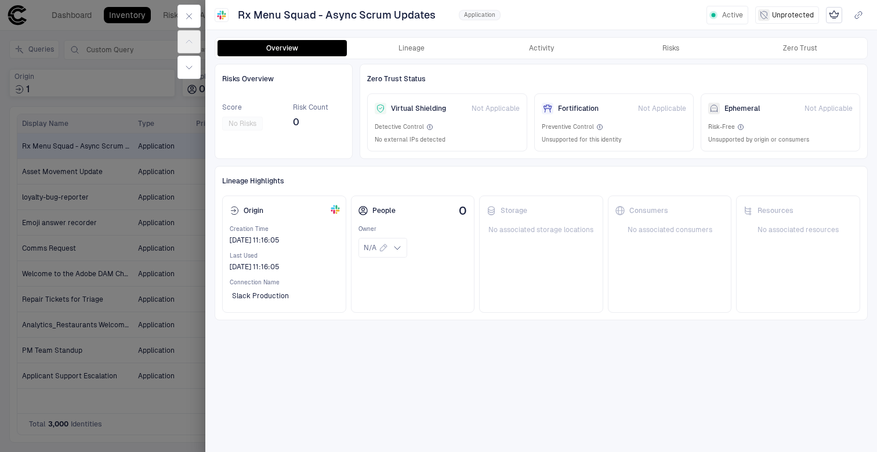
click at [179, 190] on div at bounding box center [438, 226] width 877 height 452
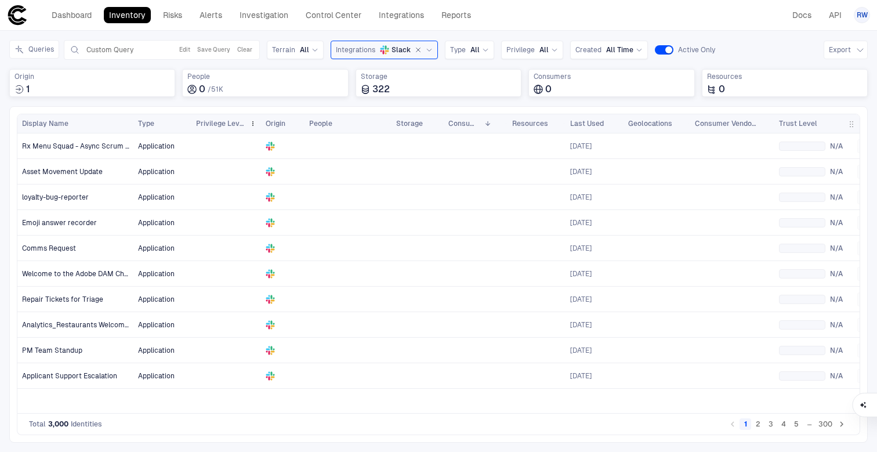
click at [226, 125] on span "Privilege Level" at bounding box center [220, 123] width 49 height 9
click at [250, 122] on span at bounding box center [252, 123] width 7 height 7
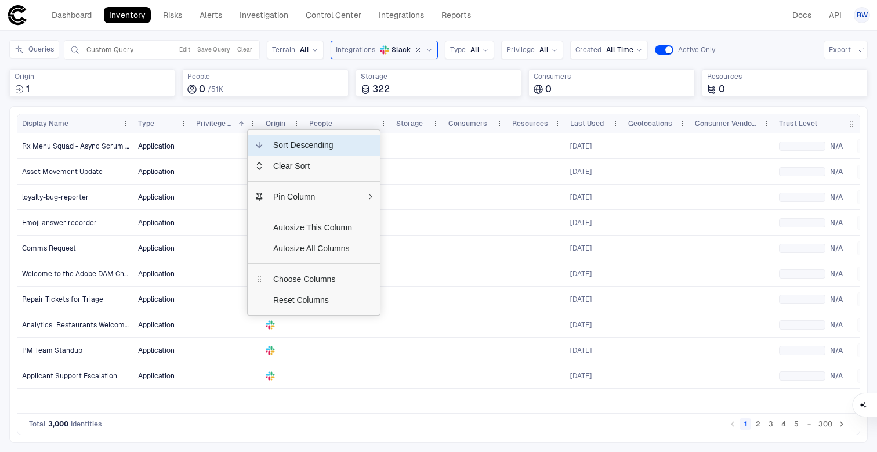
click at [569, 393] on div "Application 6 months ago N/A No Risks Application 1 year ago N/A No Risks Appli…" at bounding box center [496, 272] width 726 height 279
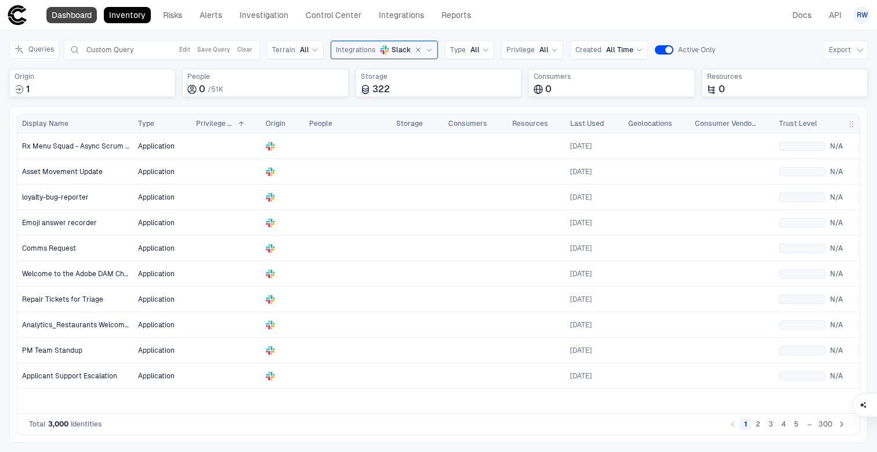
click at [70, 16] on link "Dashboard" at bounding box center [71, 15] width 50 height 16
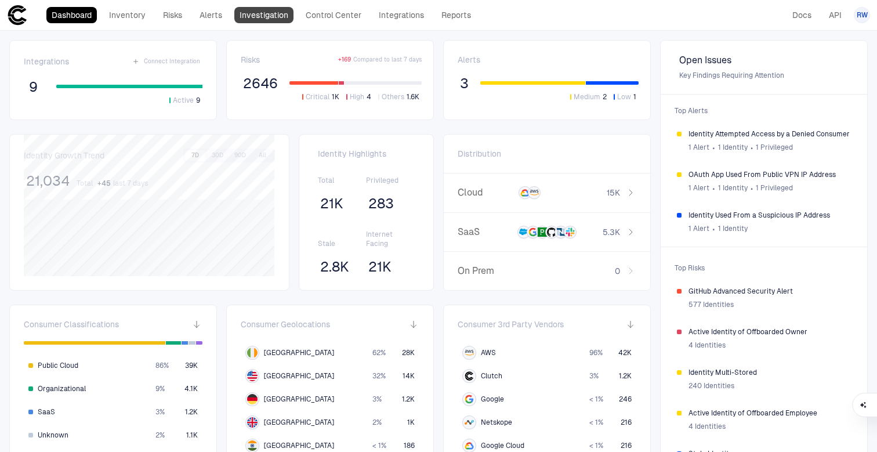
click at [259, 15] on link "Investigation" at bounding box center [263, 15] width 59 height 16
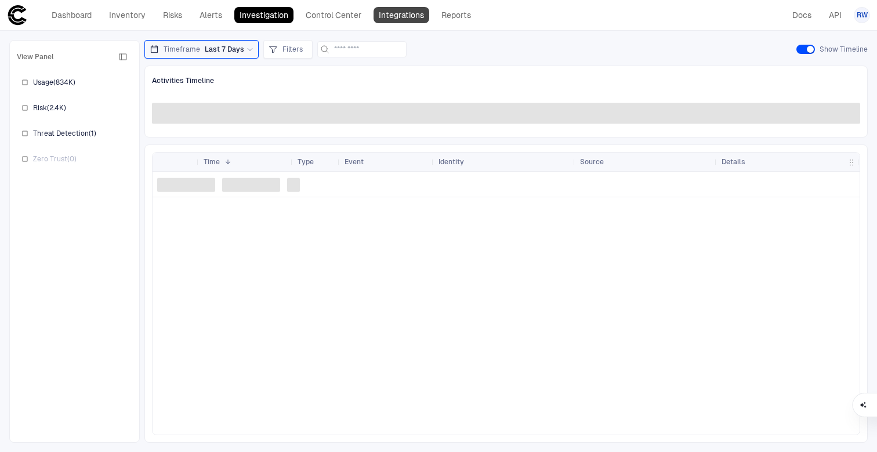
click at [386, 12] on link "Integrations" at bounding box center [401, 15] width 56 height 16
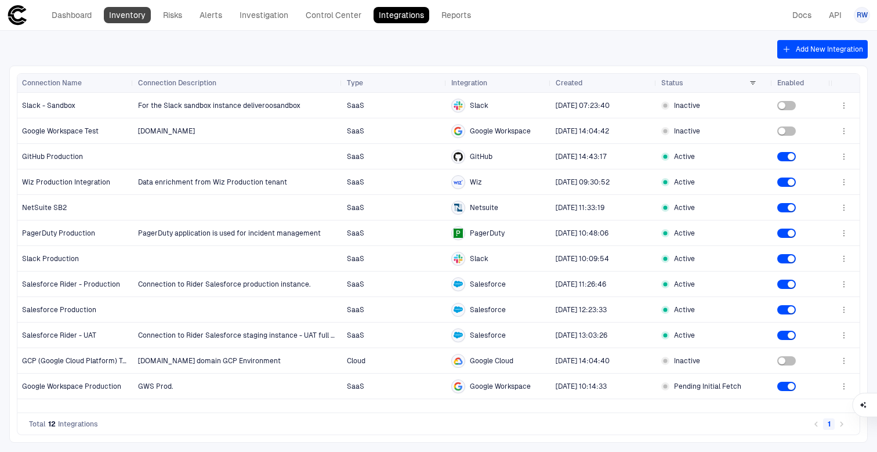
click at [142, 18] on link "Inventory" at bounding box center [127, 15] width 47 height 16
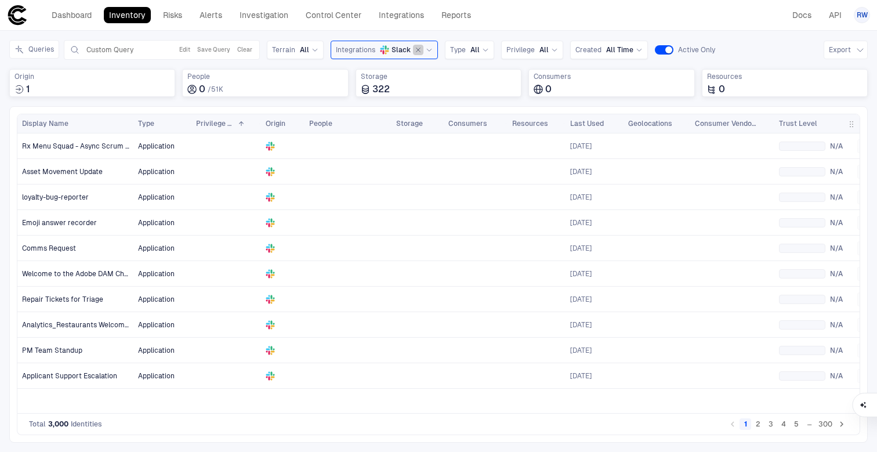
click at [417, 51] on icon "button" at bounding box center [418, 49] width 7 height 7
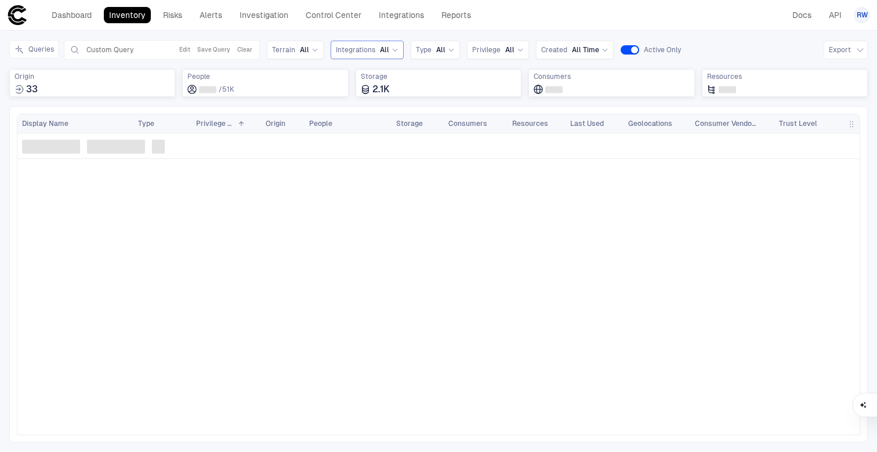
click at [394, 49] on icon at bounding box center [394, 49] width 7 height 7
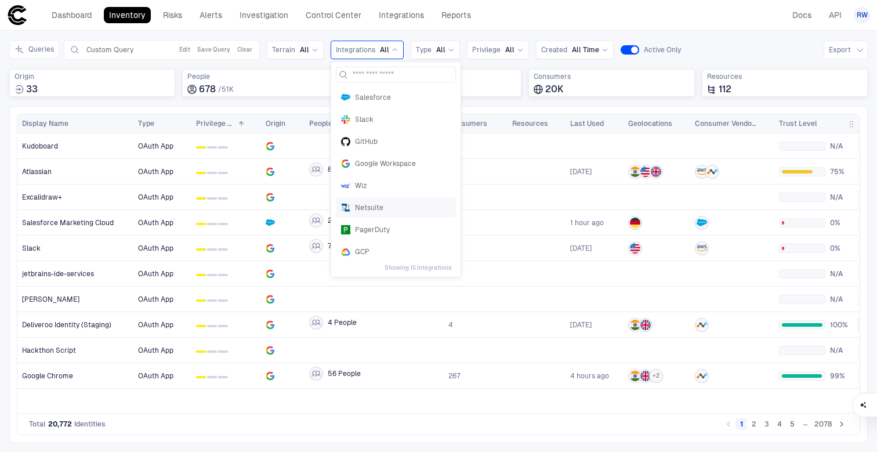
click at [383, 209] on span "Netsuite" at bounding box center [403, 207] width 96 height 9
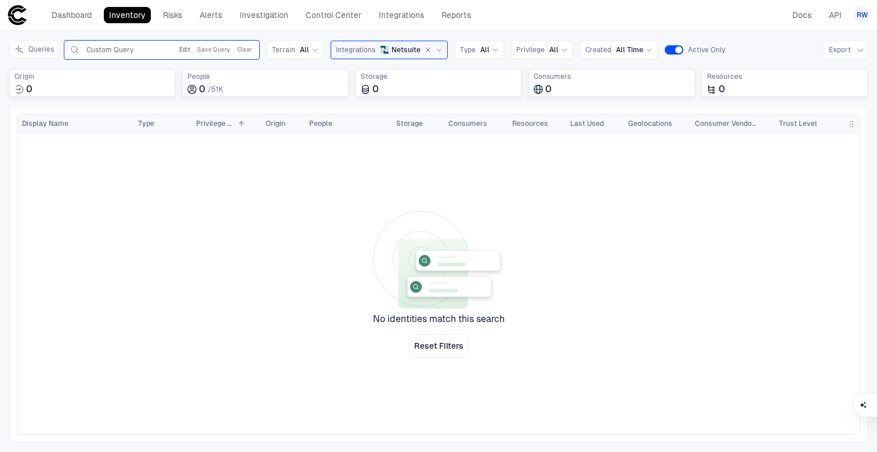
click at [248, 46] on button "Clear" at bounding box center [245, 50] width 20 height 14
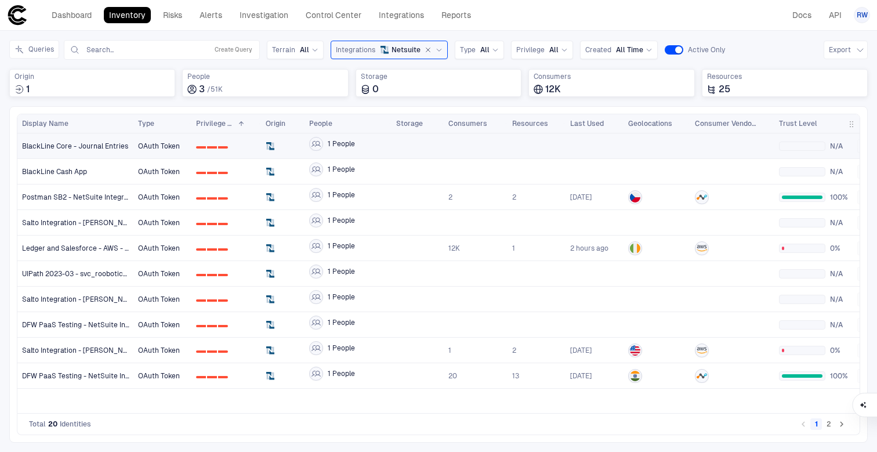
click at [211, 140] on span "0 1 2" at bounding box center [226, 146] width 60 height 23
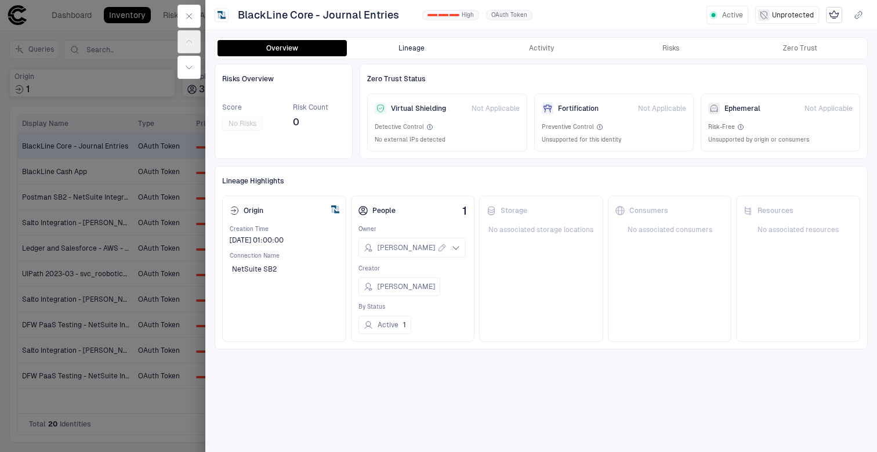
click at [409, 46] on button "Lineage" at bounding box center [411, 48] width 129 height 16
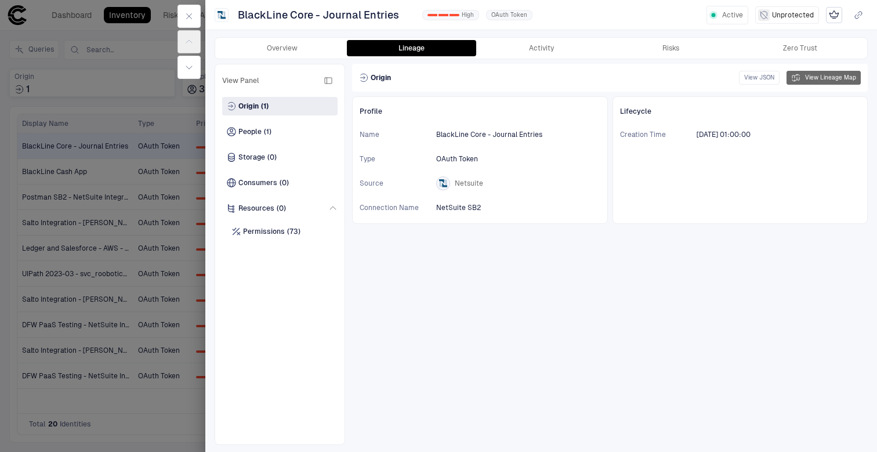
click at [828, 74] on button "View Lineage Map" at bounding box center [823, 78] width 74 height 14
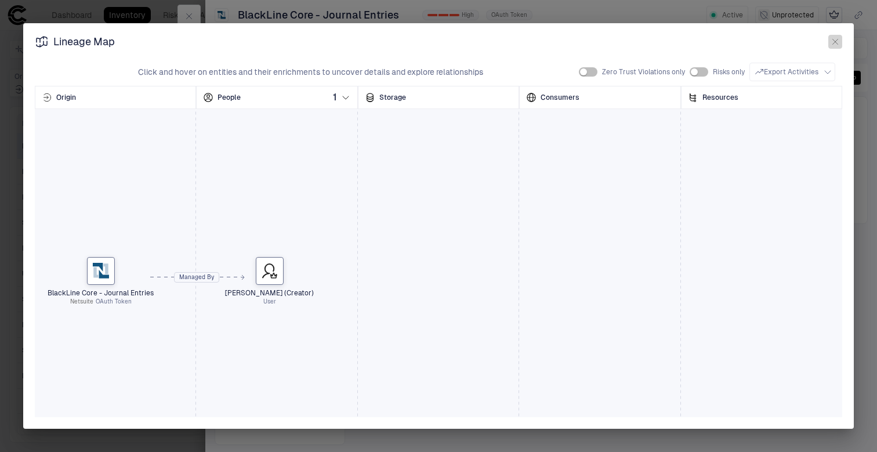
click at [834, 40] on icon "button" at bounding box center [834, 41] width 9 height 9
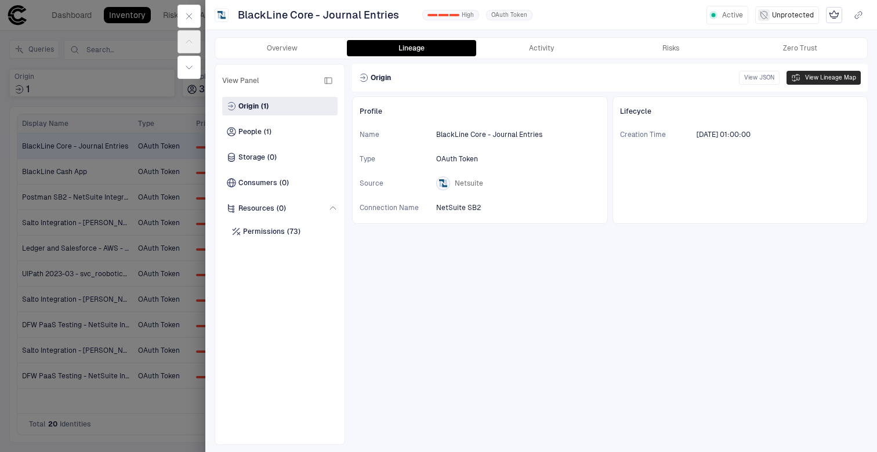
click at [818, 78] on button "View Lineage Map" at bounding box center [823, 78] width 74 height 14
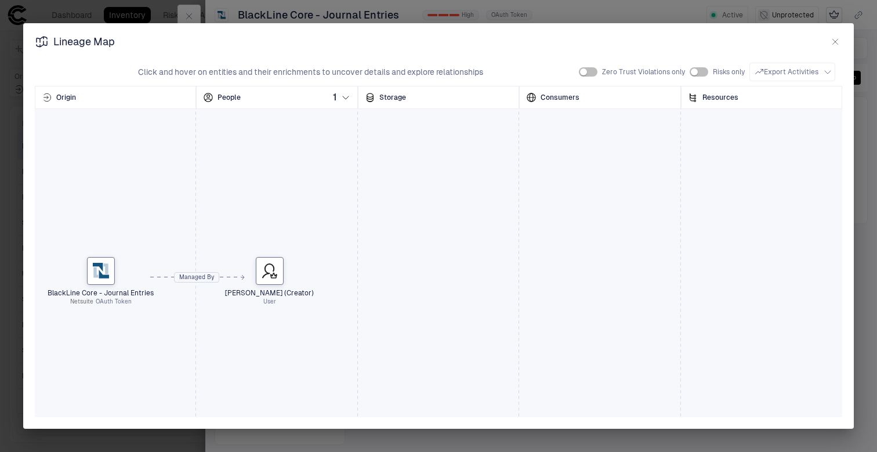
click at [834, 41] on icon "button" at bounding box center [835, 41] width 5 height 5
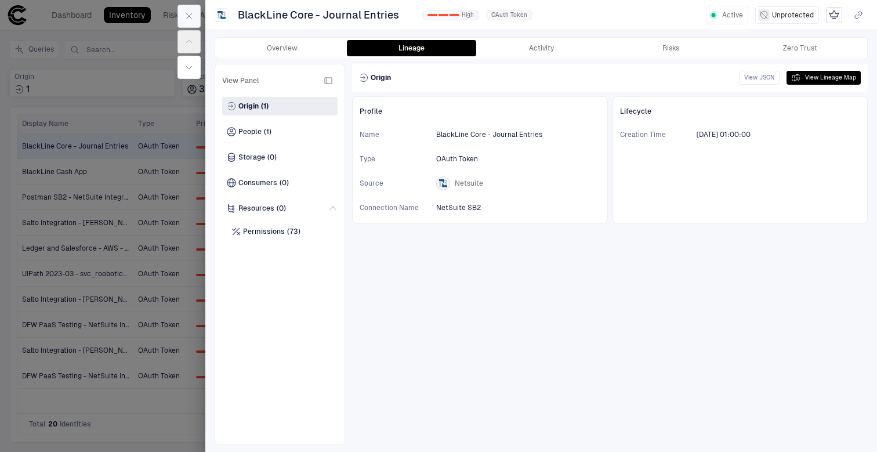
click at [192, 19] on icon "button" at bounding box center [188, 16] width 9 height 9
